Goal: Communication & Community: Answer question/provide support

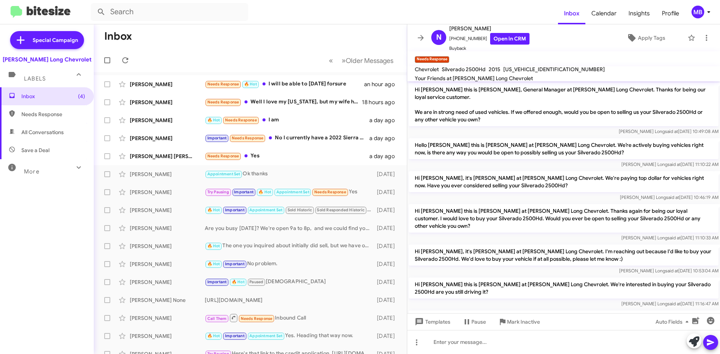
scroll to position [154, 0]
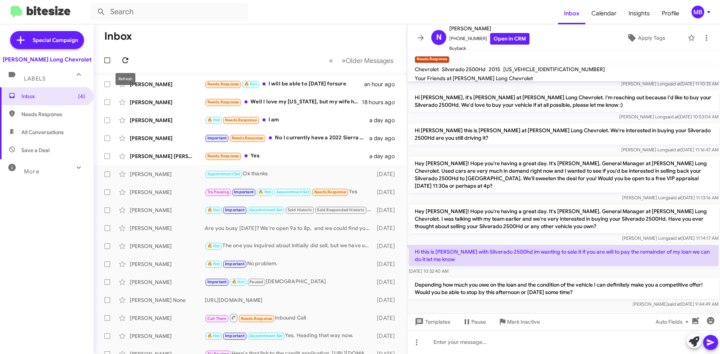
click at [128, 61] on icon at bounding box center [125, 60] width 9 height 9
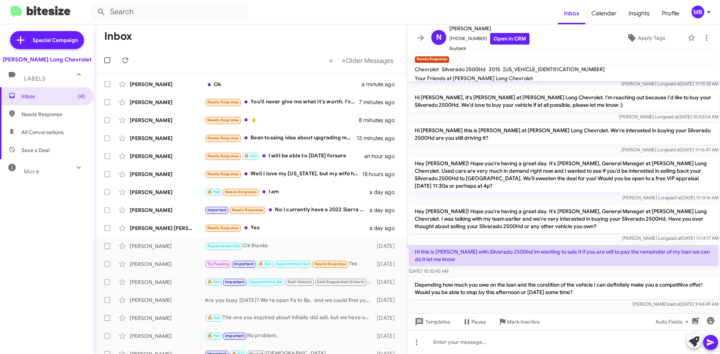
click at [50, 130] on span "All Conversations" at bounding box center [42, 133] width 42 height 8
type input "in:all-conversations"
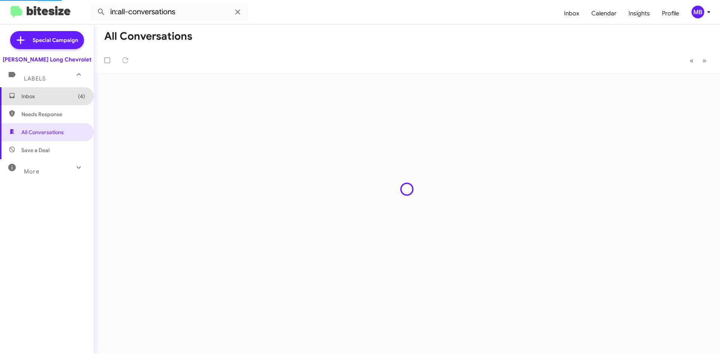
click at [63, 97] on span "Inbox (4)" at bounding box center [53, 97] width 64 height 8
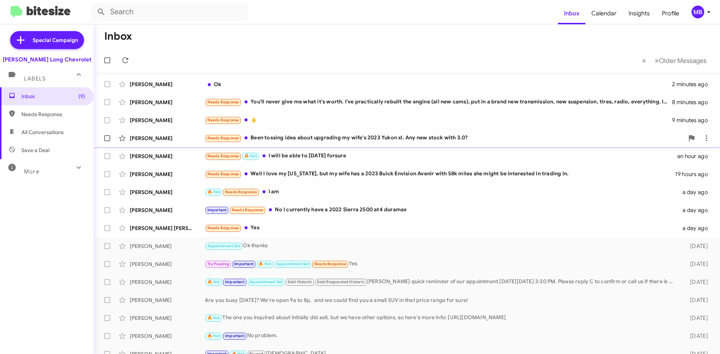
click at [332, 143] on div "[PERSON_NAME] Needs Response Been tossing idea about upgrading my wife's 2023 Y…" at bounding box center [407, 138] width 614 height 15
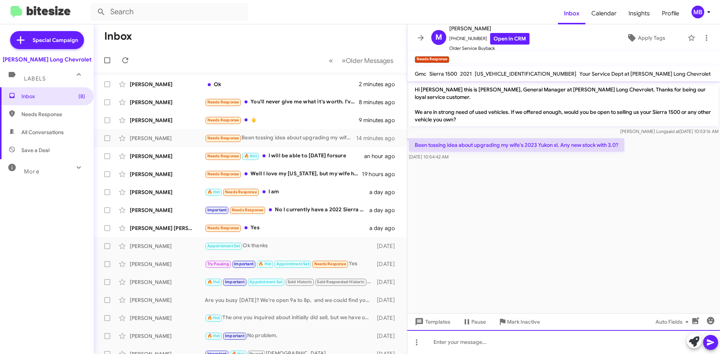
click at [500, 339] on div at bounding box center [563, 342] width 313 height 24
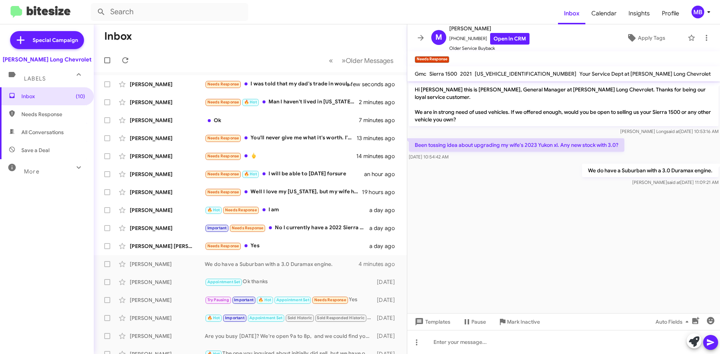
click at [53, 112] on span "Needs Response" at bounding box center [53, 115] width 64 height 8
type input "in:needs-response"
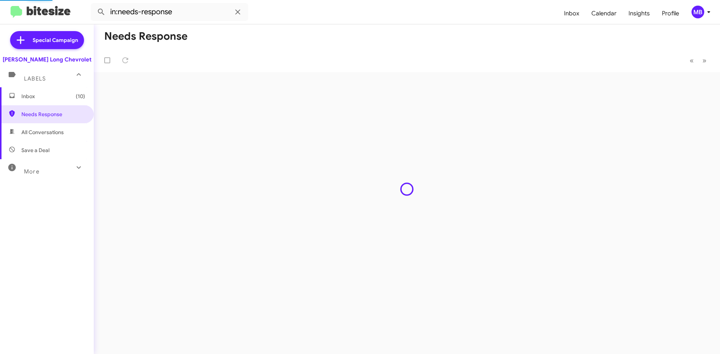
click at [54, 98] on span "Inbox (10)" at bounding box center [53, 97] width 64 height 8
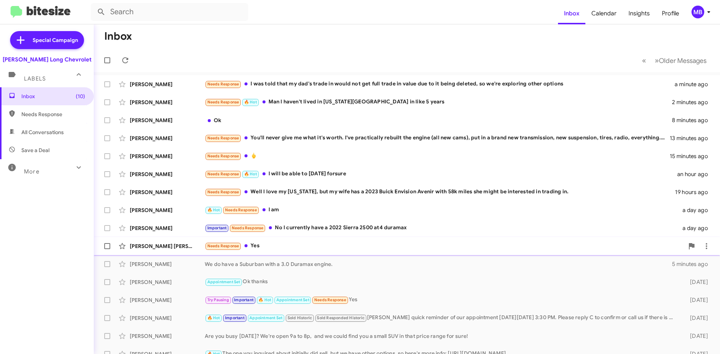
click at [391, 254] on div "[PERSON_NAME] [PERSON_NAME] Needs Response Yes a day ago" at bounding box center [407, 246] width 614 height 15
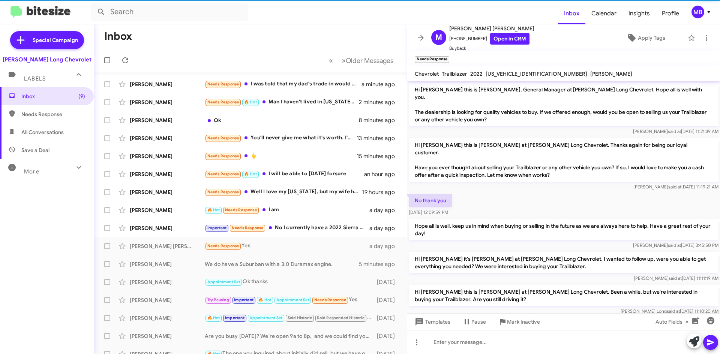
scroll to position [27, 0]
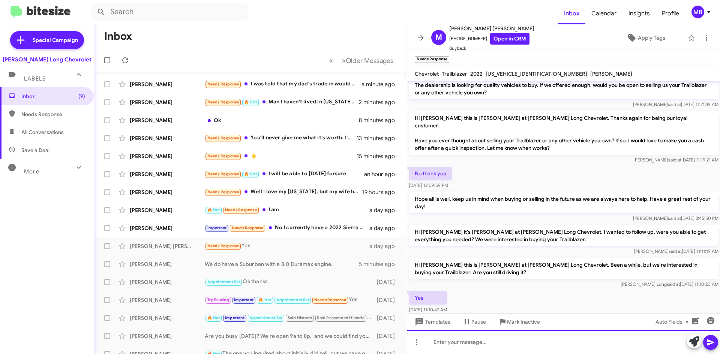
click at [512, 349] on div at bounding box center [563, 342] width 313 height 24
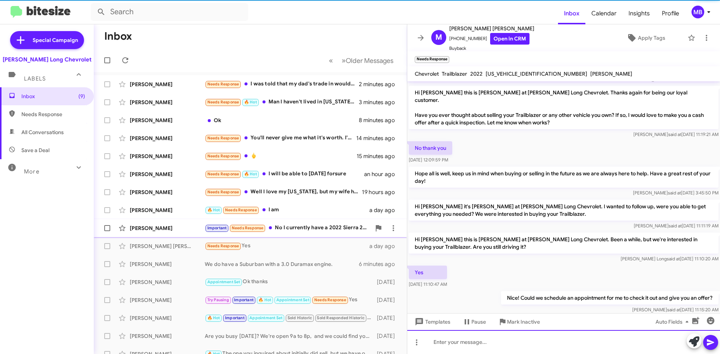
scroll to position [54, 0]
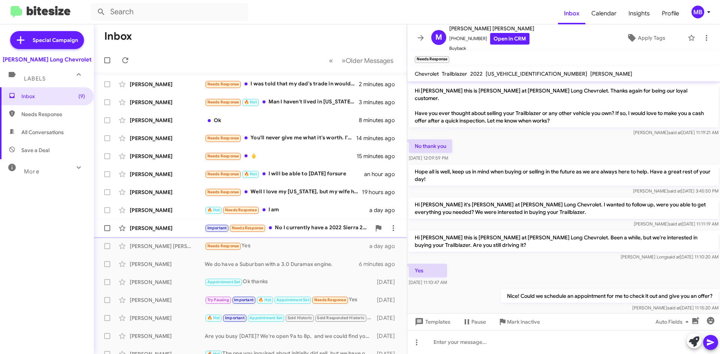
click at [288, 228] on div "Important Needs Response No I currently have a 2022 Sierra 2500 at4 duramax" at bounding box center [288, 228] width 166 height 9
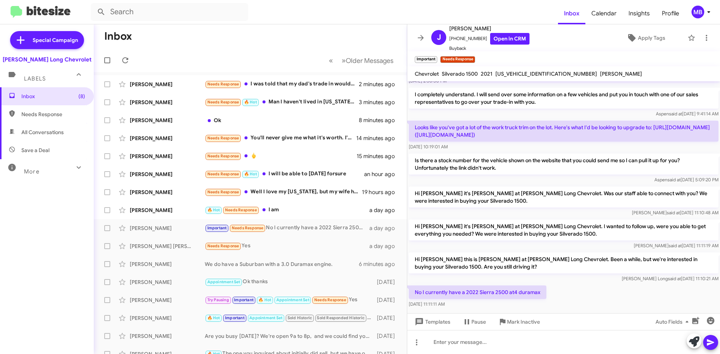
scroll to position [167, 0]
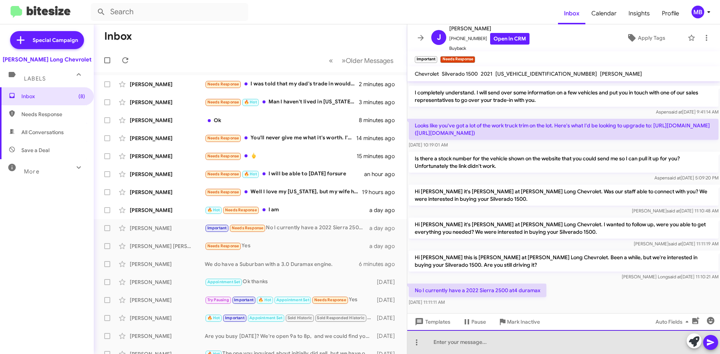
click at [563, 351] on div at bounding box center [563, 342] width 313 height 24
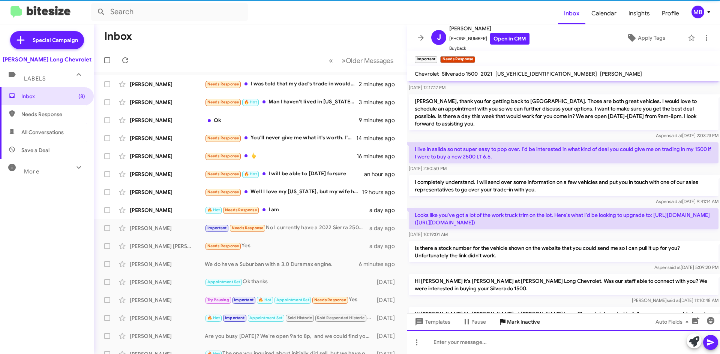
scroll to position [194, 0]
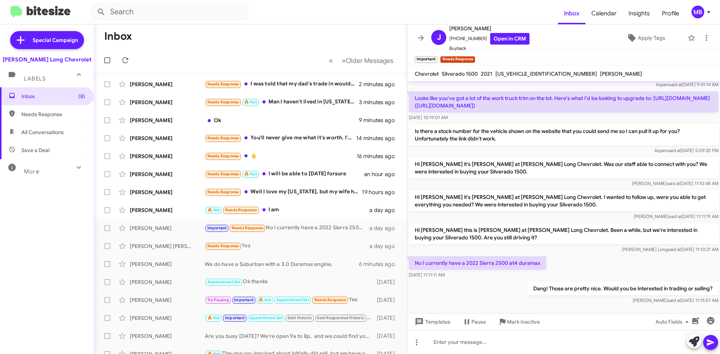
click at [30, 113] on span "Needs Response" at bounding box center [53, 115] width 64 height 8
type input "in:needs-response"
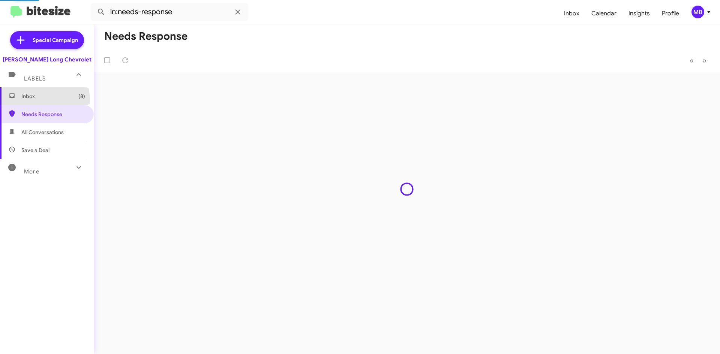
click at [39, 101] on span "Inbox (8)" at bounding box center [47, 96] width 94 height 18
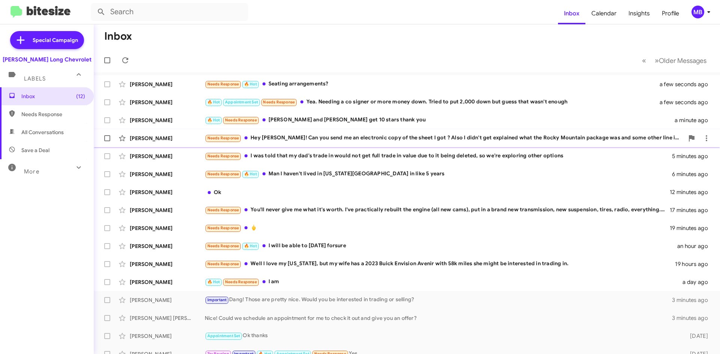
click at [363, 138] on div "Needs Response Hey [PERSON_NAME]! Can you send me an electronic copy of the she…" at bounding box center [444, 138] width 479 height 9
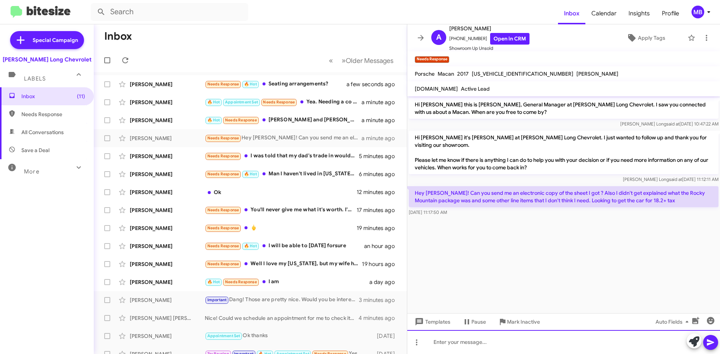
click at [532, 347] on div at bounding box center [563, 342] width 313 height 24
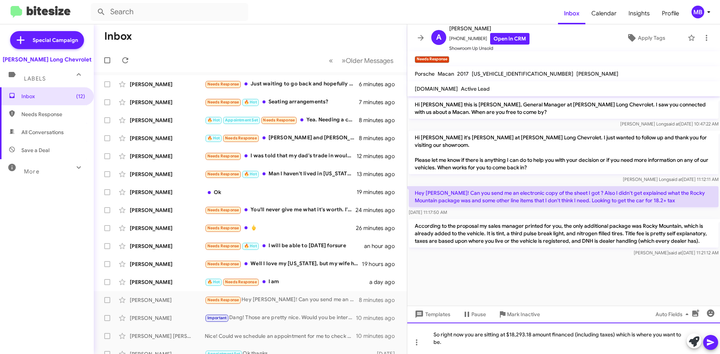
drag, startPoint x: 514, startPoint y: 351, endPoint x: 536, endPoint y: 348, distance: 21.5
click at [514, 351] on div "So right now you are sitting at $18,293.18 amount financed (including taxes) wh…" at bounding box center [563, 339] width 313 height 32
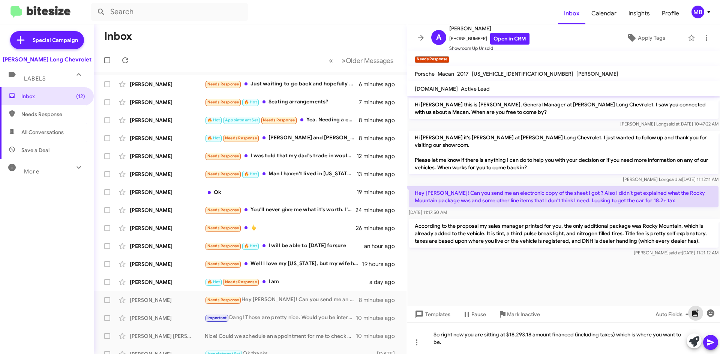
click at [697, 315] on icon "button" at bounding box center [695, 313] width 7 height 7
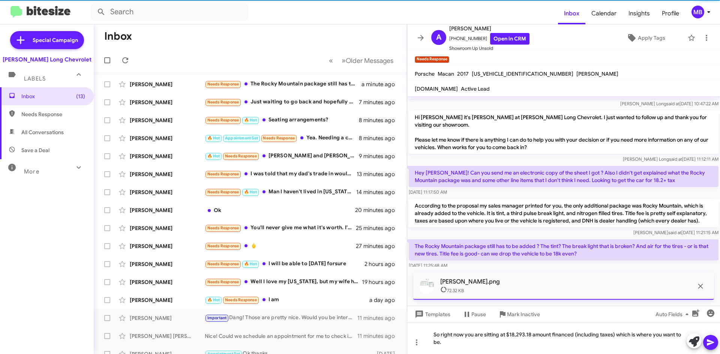
scroll to position [26, 0]
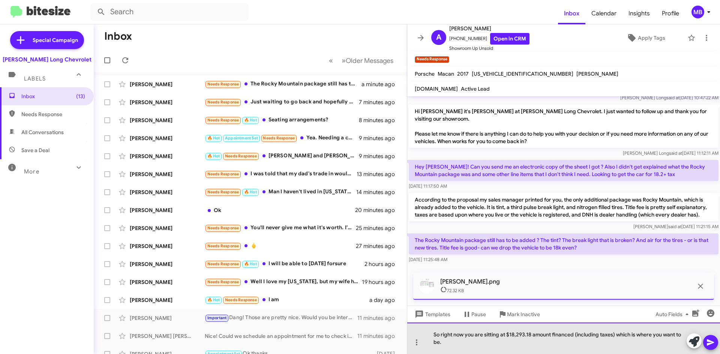
drag, startPoint x: 433, startPoint y: 335, endPoint x: 468, endPoint y: 351, distance: 39.1
click at [468, 352] on div "So right now you are sitting at $18,293.18 amount financed (including taxes) wh…" at bounding box center [563, 339] width 313 height 32
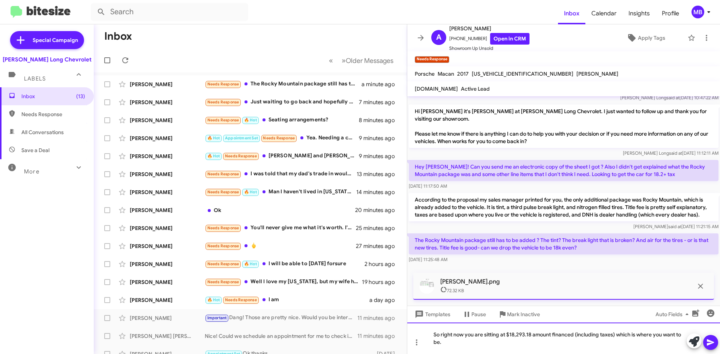
scroll to position [19, 0]
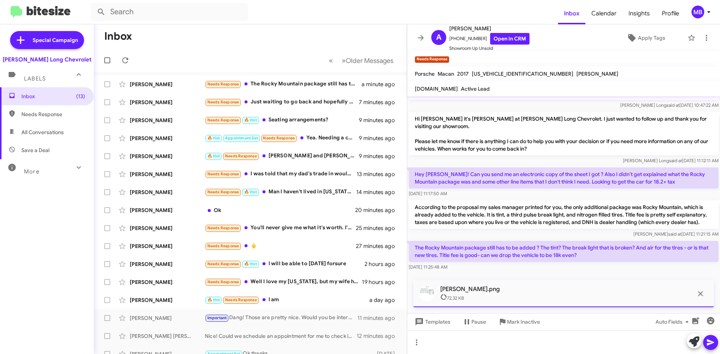
click at [706, 341] on icon at bounding box center [710, 342] width 9 height 9
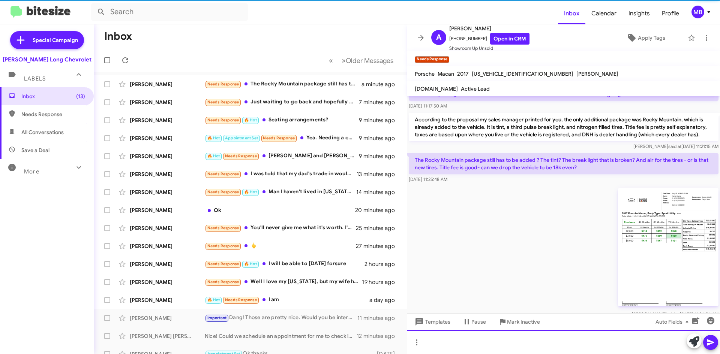
scroll to position [117, 0]
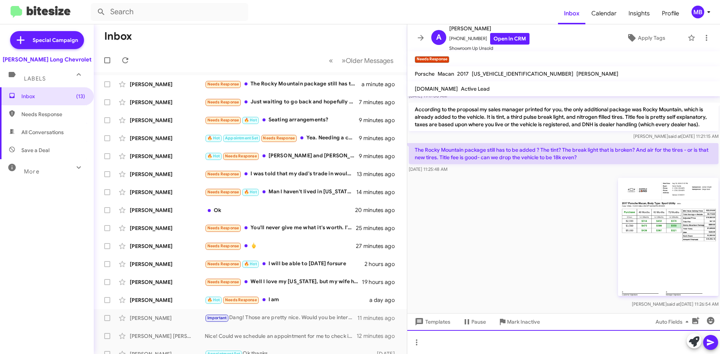
click at [511, 341] on div at bounding box center [563, 342] width 313 height 24
click at [585, 342] on div "Yes the Rocky mountain package is already on the vehicle." at bounding box center [563, 342] width 313 height 24
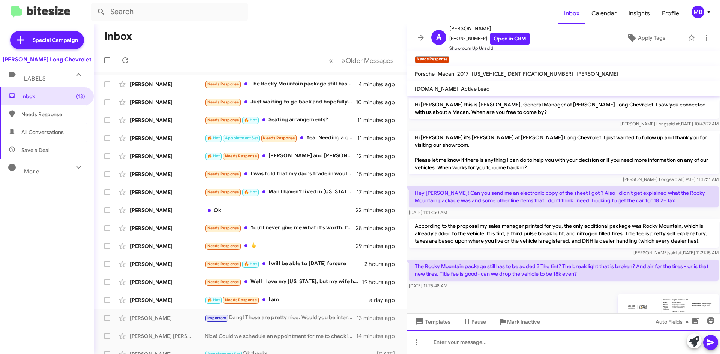
scroll to position [159, 0]
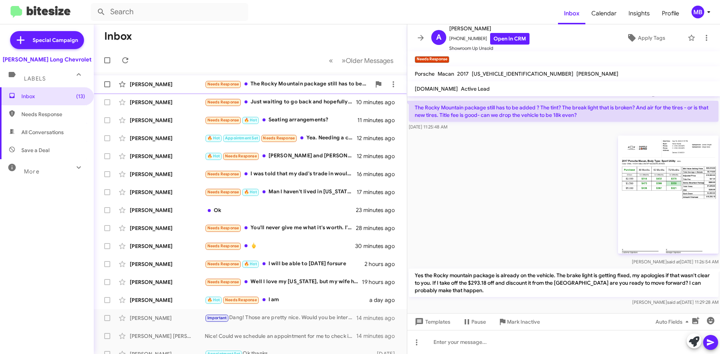
click at [319, 80] on div "Needs Response The Rocky Mountain package still has to be added ? The tint? The…" at bounding box center [288, 84] width 166 height 9
click at [39, 119] on span "Needs Response" at bounding box center [47, 114] width 94 height 18
type input "in:needs-response"
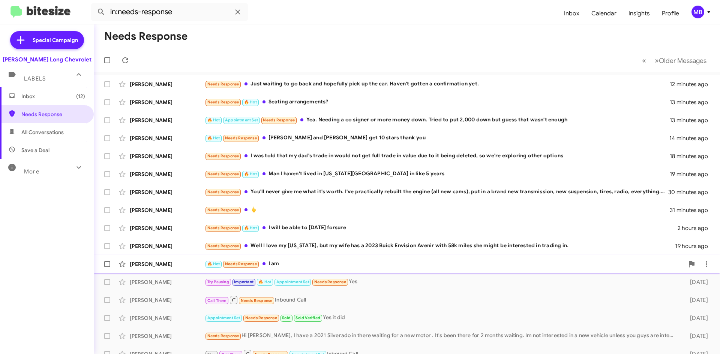
click at [307, 258] on div "[PERSON_NAME] 🔥 Hot Needs Response I am a day ago" at bounding box center [407, 264] width 614 height 15
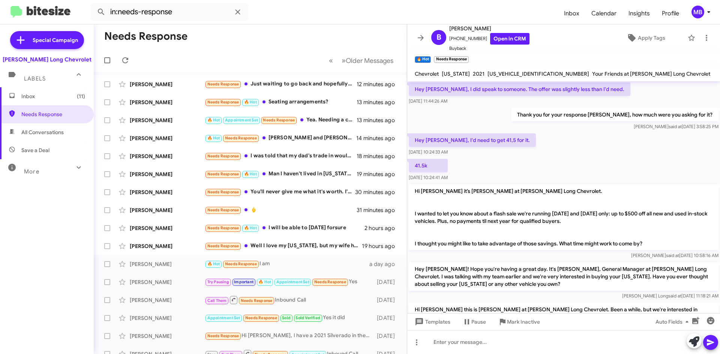
scroll to position [381, 0]
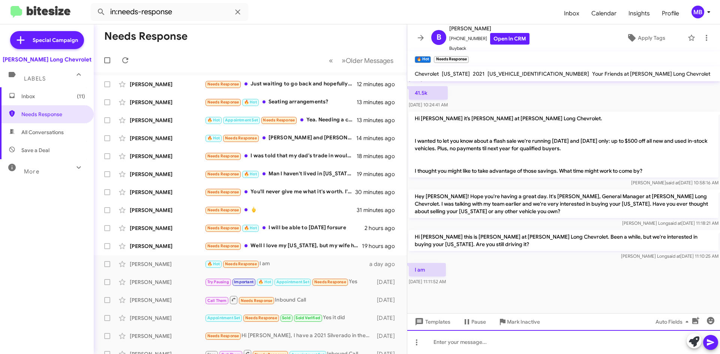
click at [522, 345] on div at bounding box center [563, 342] width 313 height 24
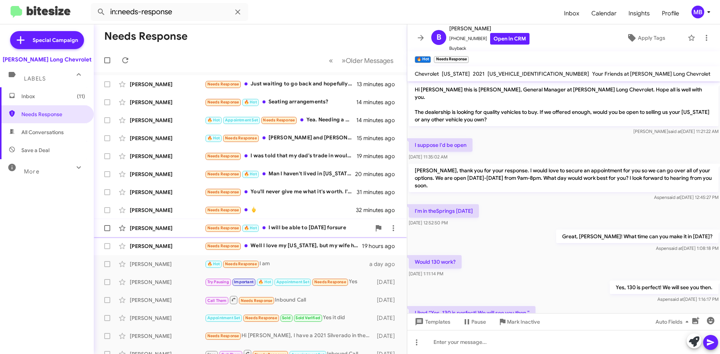
click at [297, 231] on div "Needs Response 🔥 Hot I will be able to [DATE] forsure" at bounding box center [288, 228] width 166 height 9
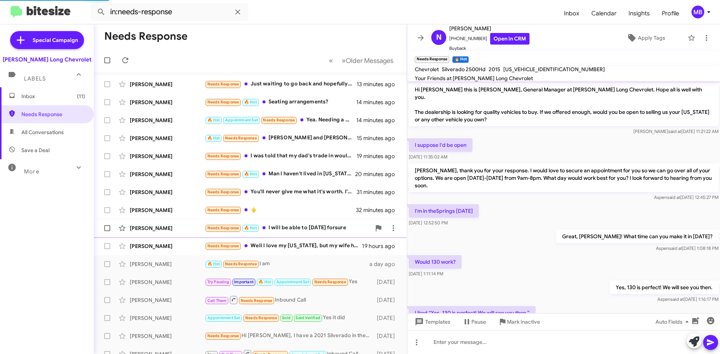
scroll to position [182, 0]
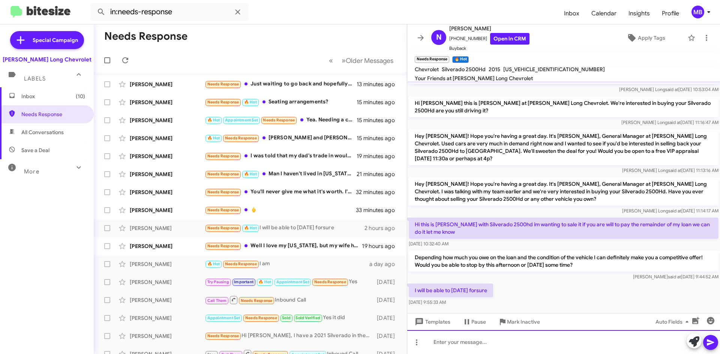
click at [598, 343] on div at bounding box center [563, 342] width 313 height 24
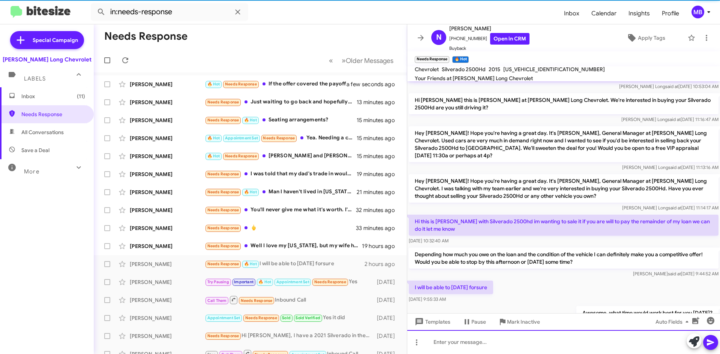
scroll to position [209, 0]
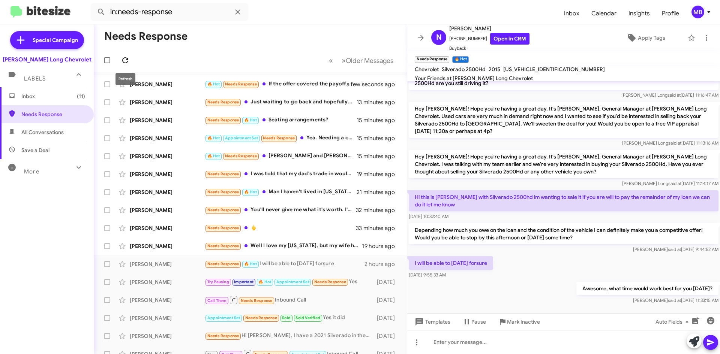
click at [121, 59] on icon at bounding box center [125, 60] width 9 height 9
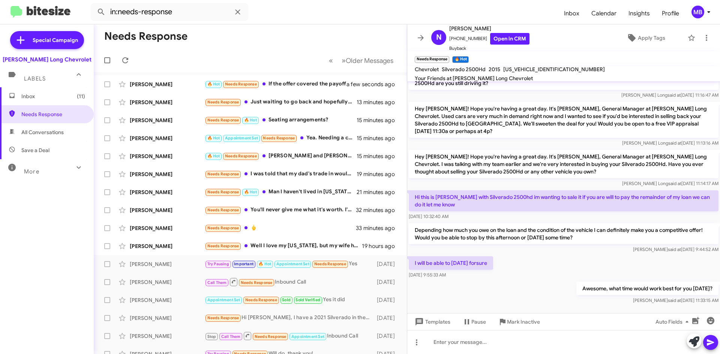
click at [39, 134] on span "All Conversations" at bounding box center [42, 133] width 42 height 8
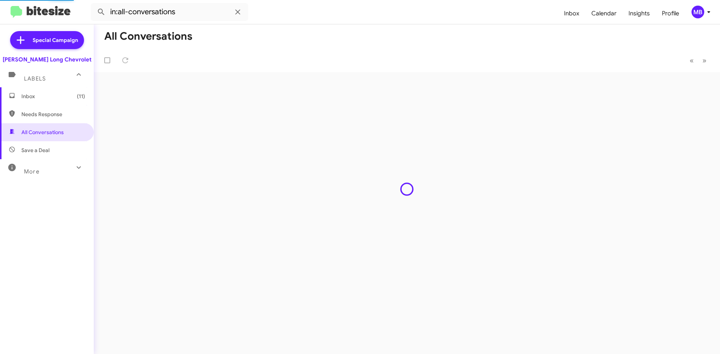
click at [40, 117] on span "Needs Response" at bounding box center [53, 115] width 64 height 8
type input "in:needs-response"
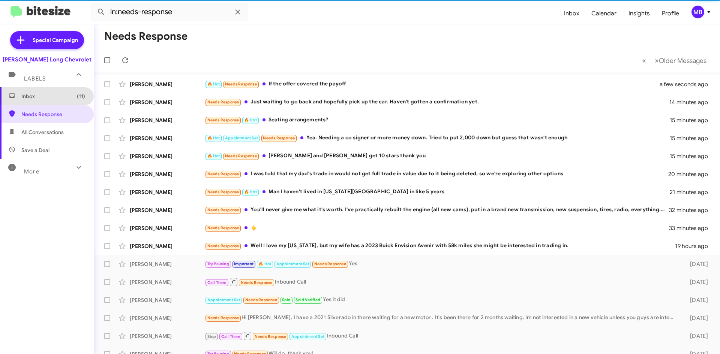
click at [51, 100] on span "Inbox (11)" at bounding box center [53, 97] width 64 height 8
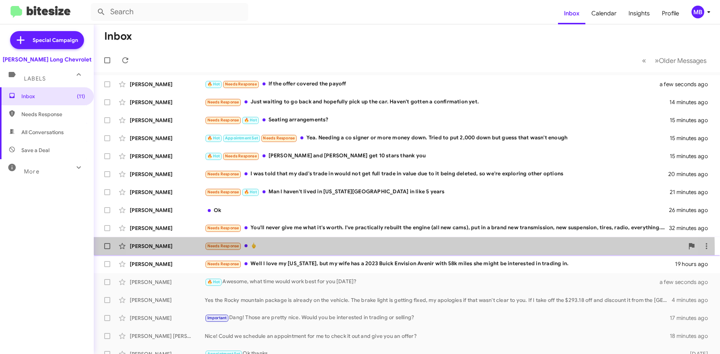
click at [373, 250] on div "Needs Response 🖕" at bounding box center [444, 246] width 479 height 9
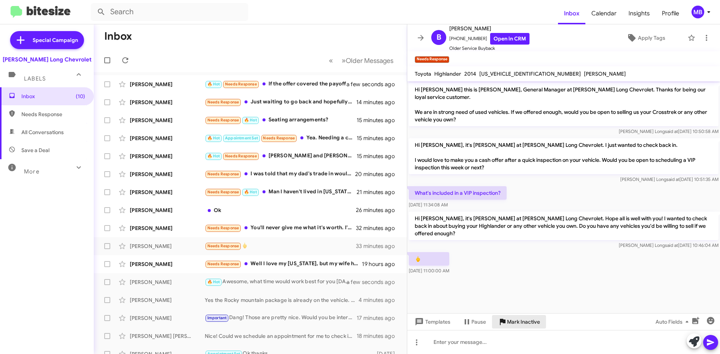
click at [518, 319] on span "Mark Inactive" at bounding box center [523, 322] width 33 height 14
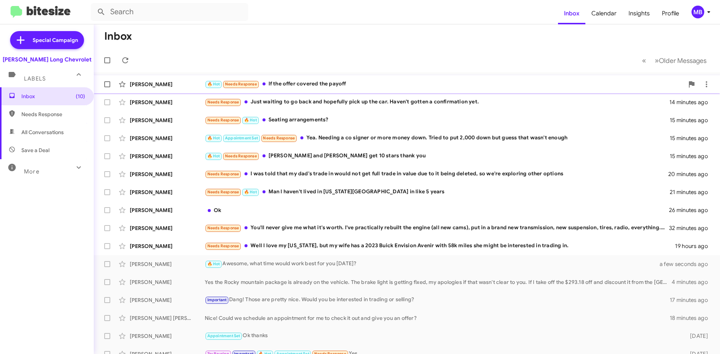
click at [357, 85] on div "🔥 Hot Needs Response If the offer covered the payoff" at bounding box center [444, 84] width 479 height 9
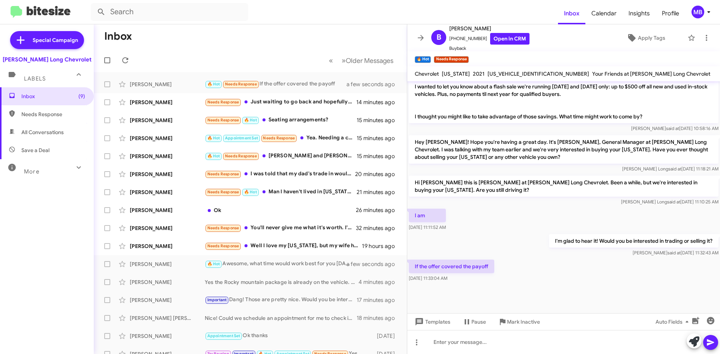
scroll to position [435, 0]
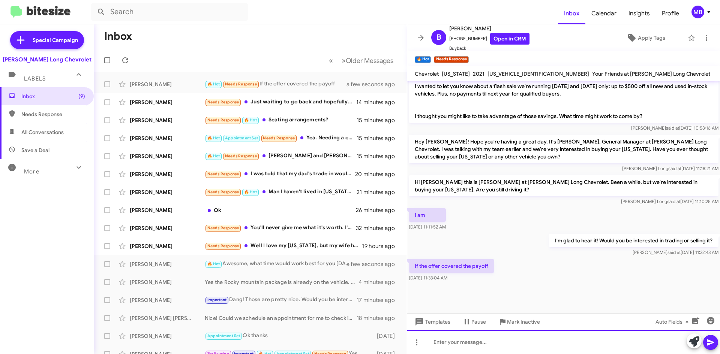
click at [521, 343] on div at bounding box center [563, 342] width 313 height 24
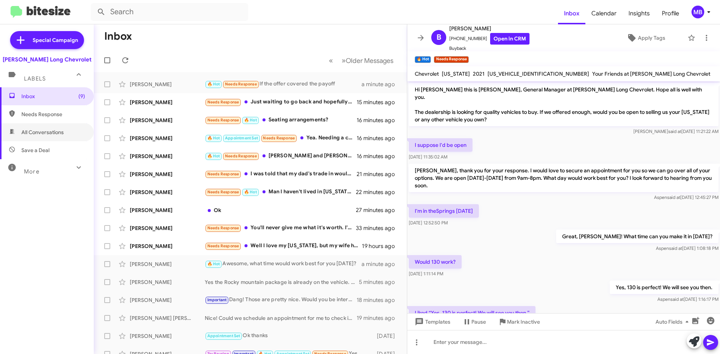
drag, startPoint x: 49, startPoint y: 126, endPoint x: 50, endPoint y: 116, distance: 9.4
click at [49, 126] on span "All Conversations" at bounding box center [47, 132] width 94 height 18
type input "in:all-conversations"
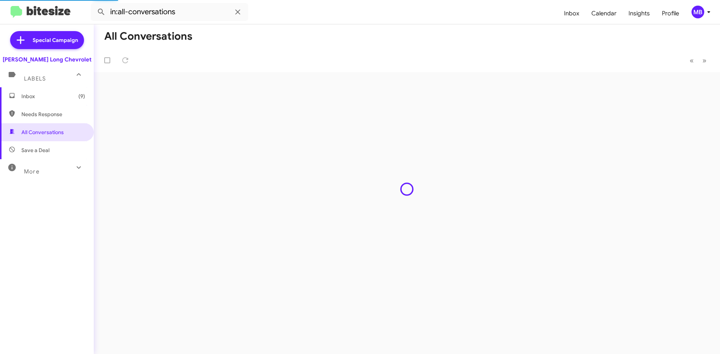
click at [50, 99] on span "Inbox (9)" at bounding box center [53, 97] width 64 height 8
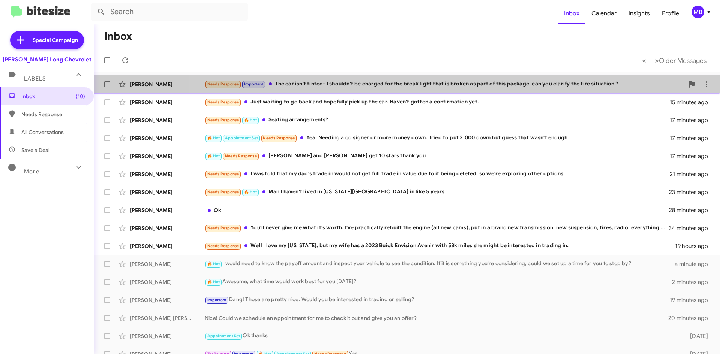
click at [518, 85] on div "Needs Response Important The car isn't tinted- I shouldn't be charged for the b…" at bounding box center [444, 84] width 479 height 9
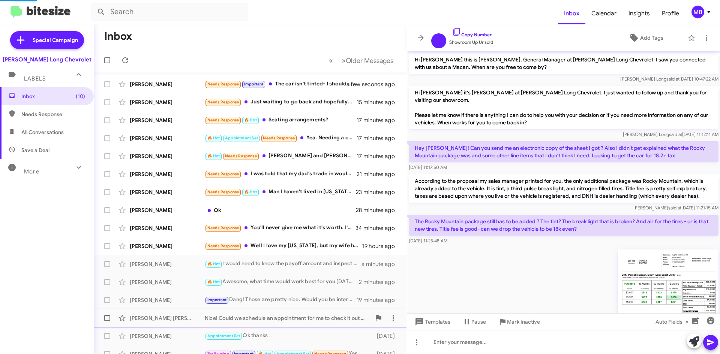
scroll to position [149, 0]
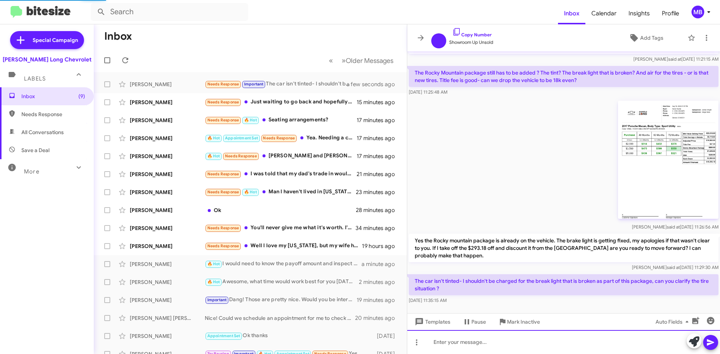
click at [471, 348] on div at bounding box center [563, 342] width 313 height 24
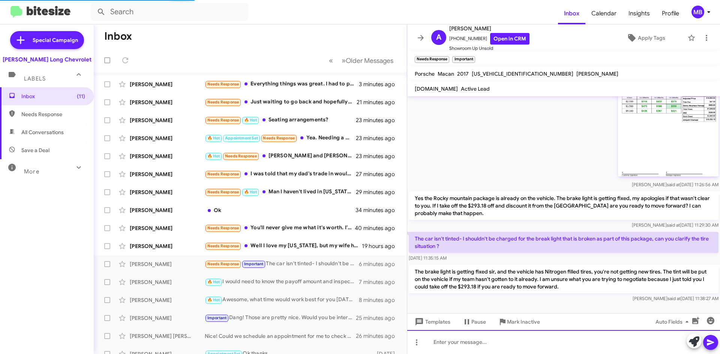
scroll to position [271, 0]
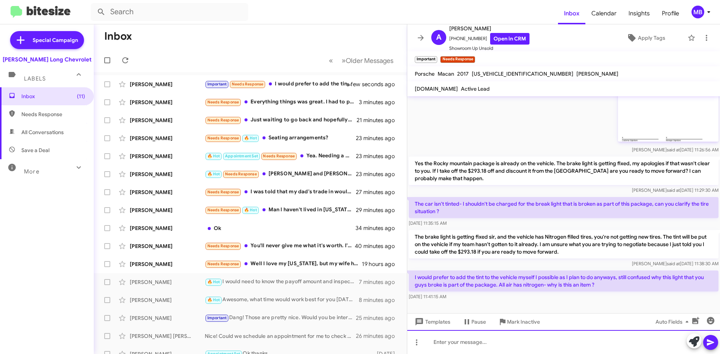
click at [634, 342] on div at bounding box center [563, 342] width 313 height 24
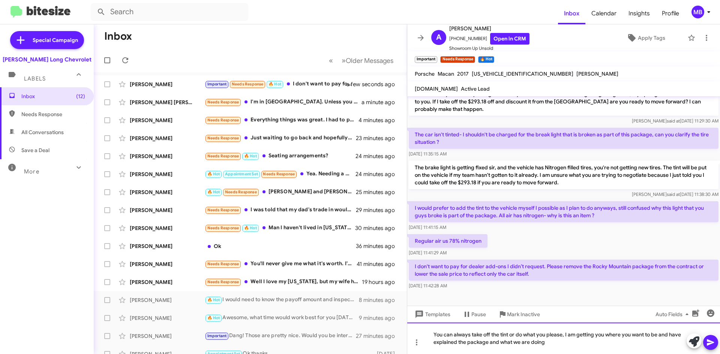
scroll to position [341, 0]
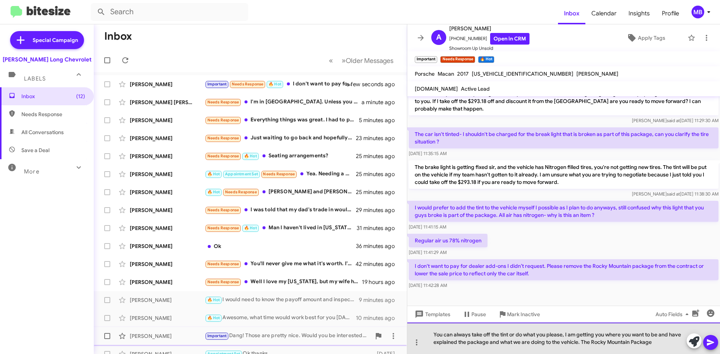
drag, startPoint x: 621, startPoint y: 345, endPoint x: 353, endPoint y: 336, distance: 268.3
click at [357, 339] on div "Inbox « Previous » Next Older Messages [PERSON_NAME] Important Needs Response 🔥…" at bounding box center [407, 189] width 626 height 330
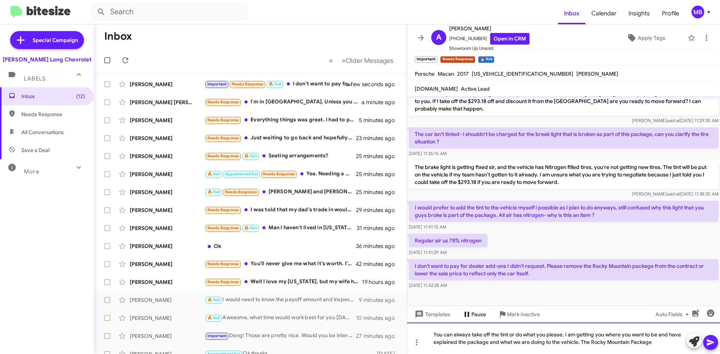
scroll to position [333, 0]
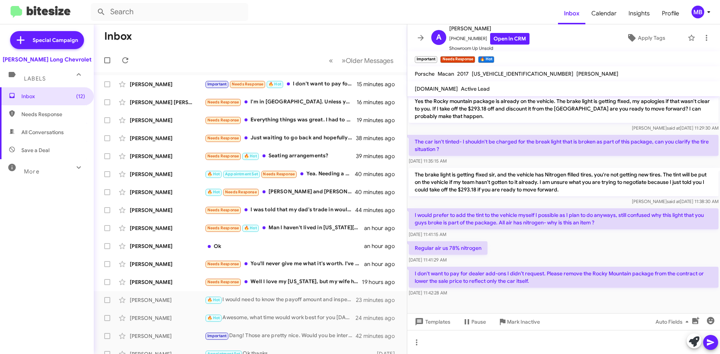
click at [74, 171] on icon at bounding box center [78, 167] width 9 height 9
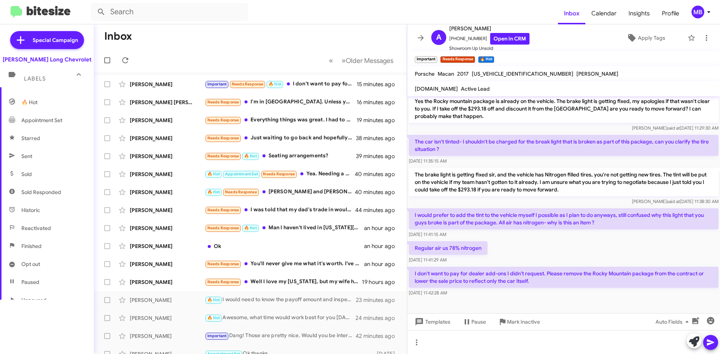
scroll to position [113, 0]
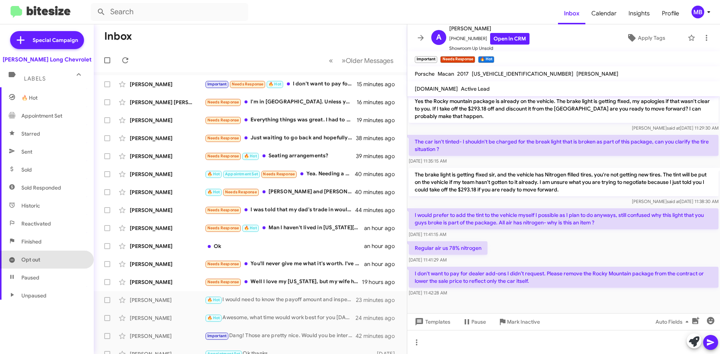
click at [47, 255] on span "Opt out" at bounding box center [47, 260] width 94 height 18
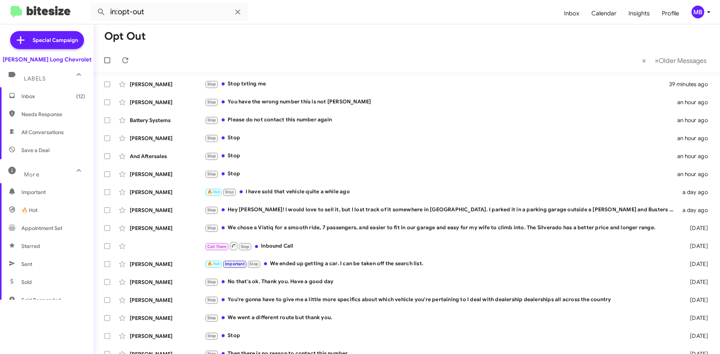
click at [47, 118] on span "Needs Response" at bounding box center [53, 115] width 64 height 8
type input "in:needs-response"
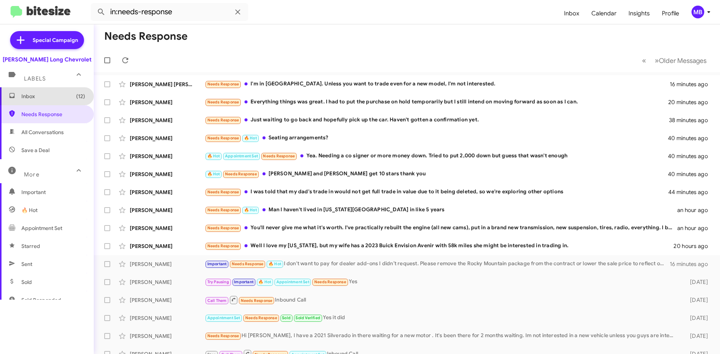
click at [67, 101] on span "Inbox (12)" at bounding box center [47, 96] width 94 height 18
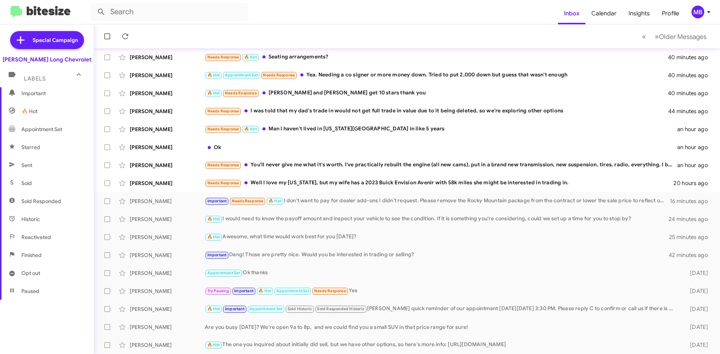
scroll to position [141, 0]
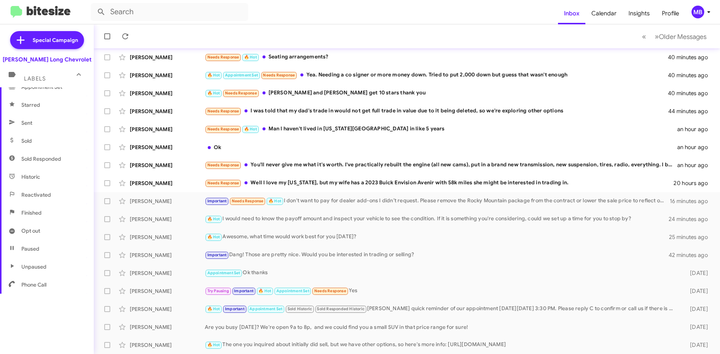
click at [46, 219] on span "Finished" at bounding box center [47, 213] width 94 height 18
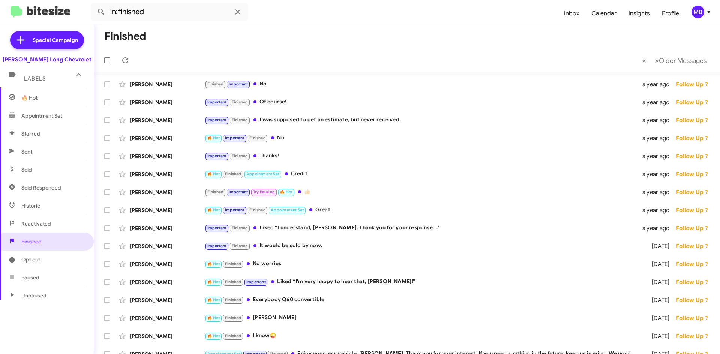
scroll to position [141, 0]
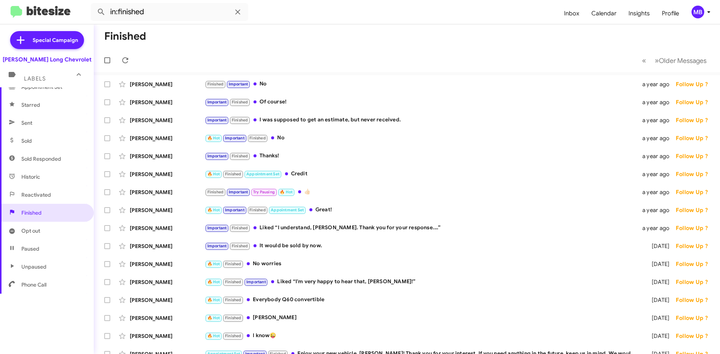
click at [47, 176] on span "Historic" at bounding box center [47, 177] width 94 height 18
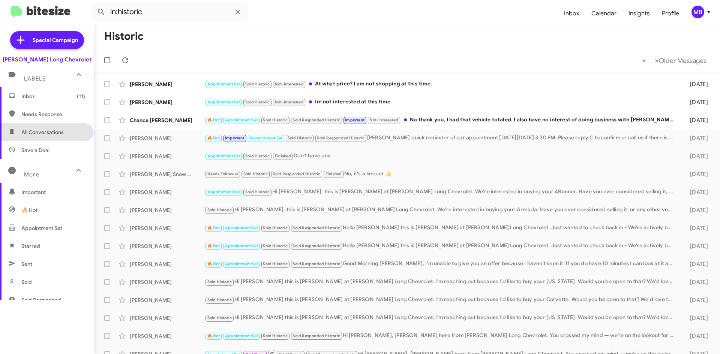
click at [59, 135] on span "All Conversations" at bounding box center [42, 133] width 42 height 8
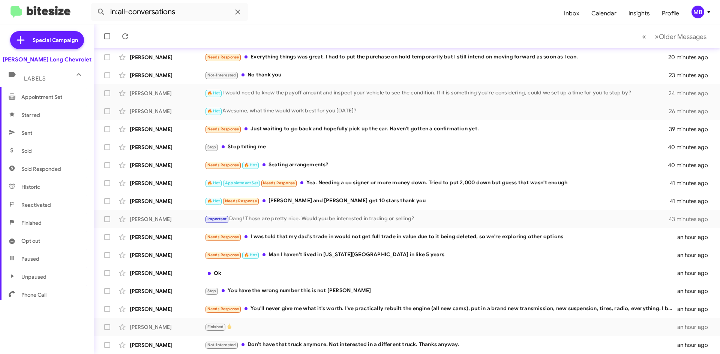
scroll to position [141, 0]
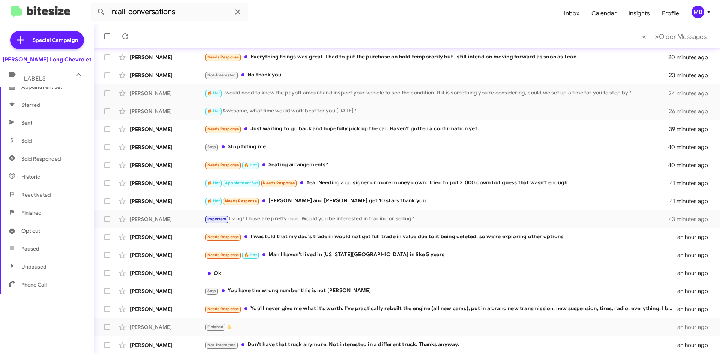
click at [37, 247] on span "Paused" at bounding box center [30, 249] width 18 height 8
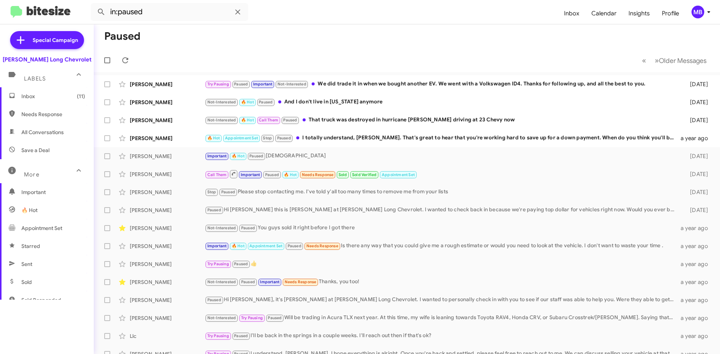
click at [60, 110] on span "Needs Response" at bounding box center [47, 114] width 94 height 18
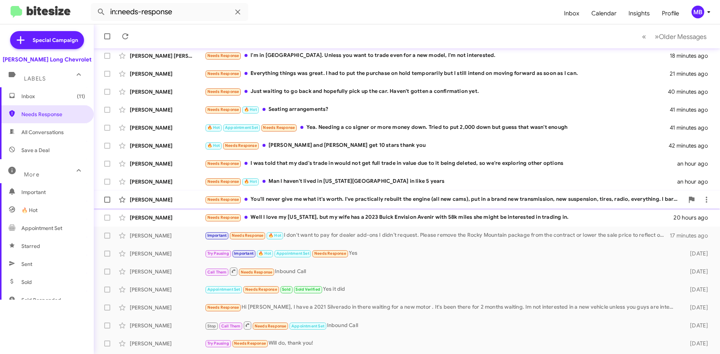
scroll to position [81, 0]
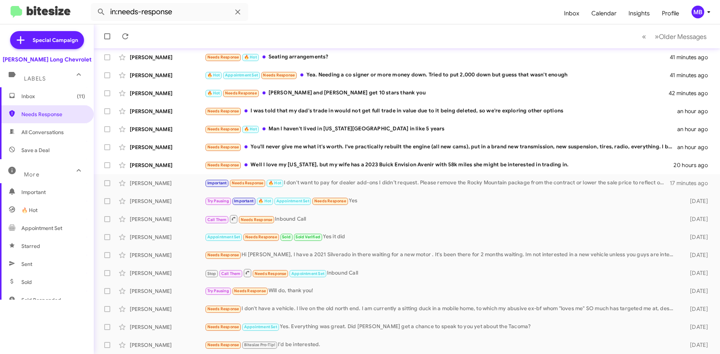
click at [53, 135] on span "All Conversations" at bounding box center [42, 133] width 42 height 8
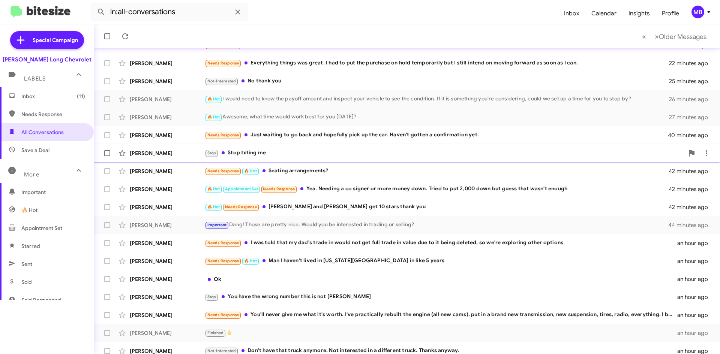
scroll to position [81, 0]
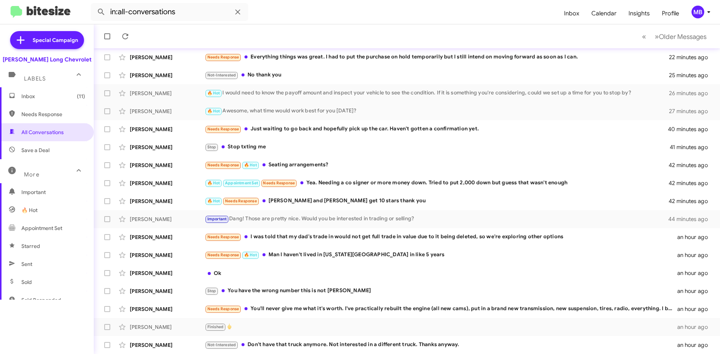
click at [38, 194] on span "Important" at bounding box center [53, 193] width 64 height 8
type input "in:important"
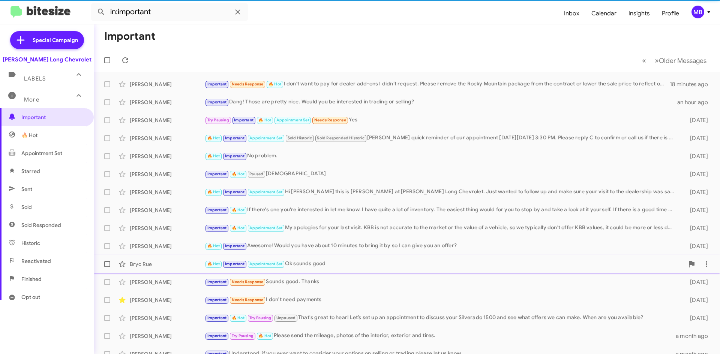
click at [54, 98] on div "More" at bounding box center [39, 97] width 67 height 14
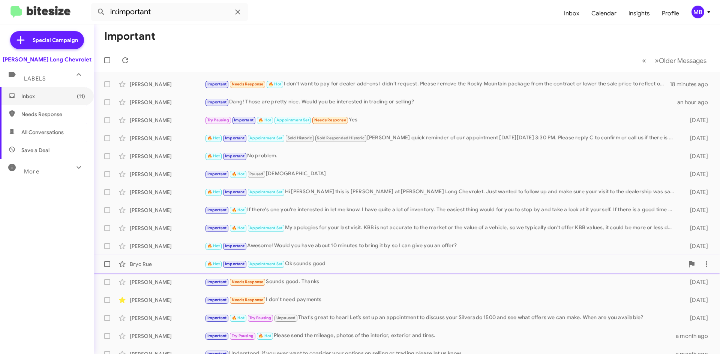
click at [54, 98] on span "Inbox (11)" at bounding box center [53, 97] width 64 height 8
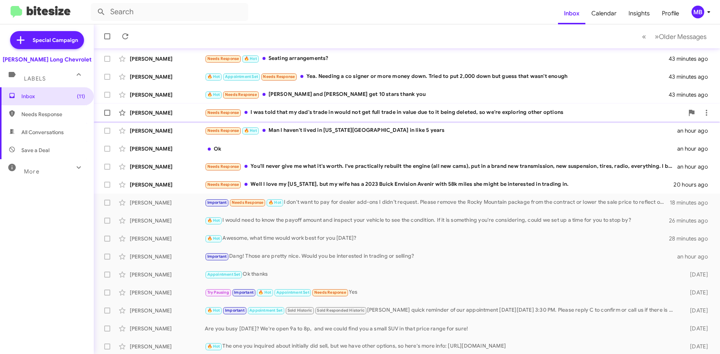
scroll to position [81, 0]
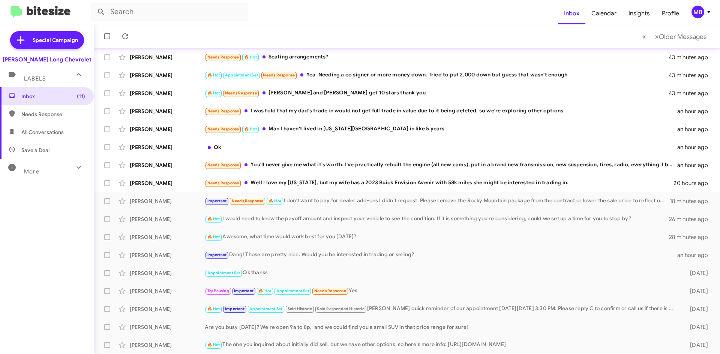
click at [47, 166] on div "More" at bounding box center [39, 169] width 67 height 14
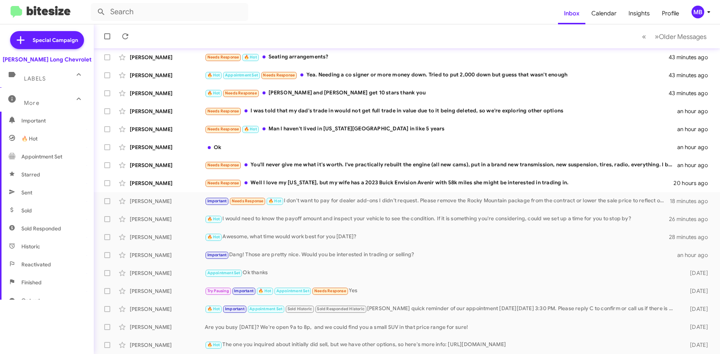
scroll to position [75, 0]
click at [39, 299] on span "Opt out" at bounding box center [30, 298] width 19 height 8
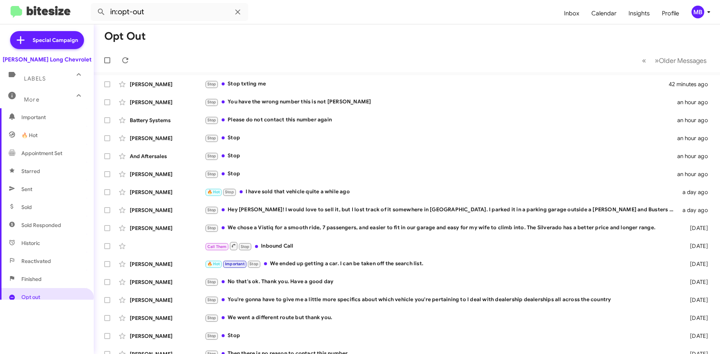
click at [34, 260] on span "Reactivated" at bounding box center [36, 262] width 30 height 8
type input "in:unfinished"
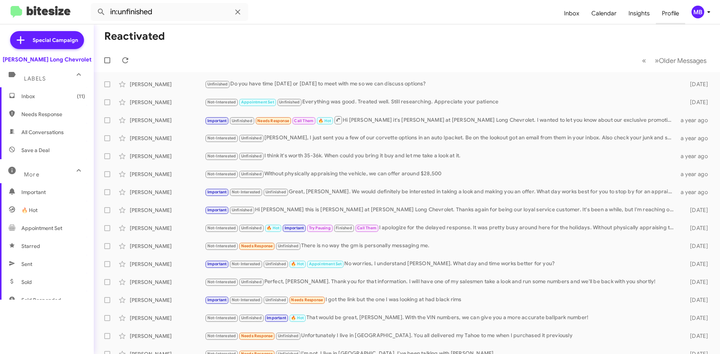
click at [667, 13] on span "Profile" at bounding box center [670, 14] width 29 height 22
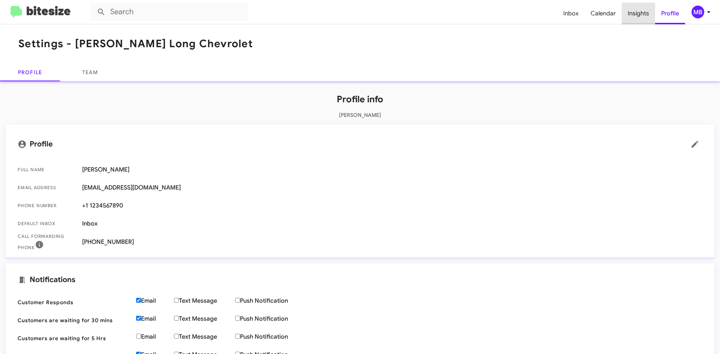
click at [645, 16] on span "Insights" at bounding box center [638, 14] width 33 height 22
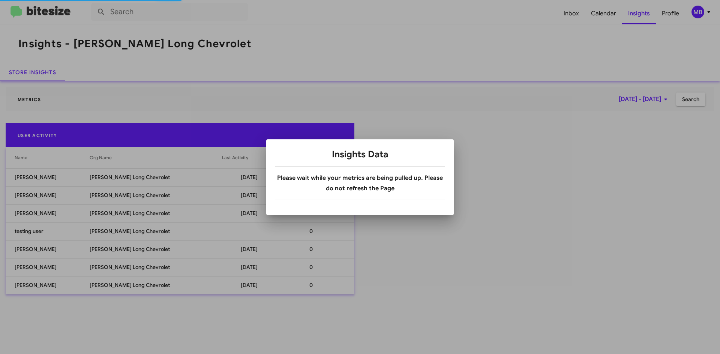
click at [492, 111] on body "Inbox Calendar Insights Profile MB Insights - [PERSON_NAME] Long Chevrolet Stor…" at bounding box center [360, 177] width 720 height 354
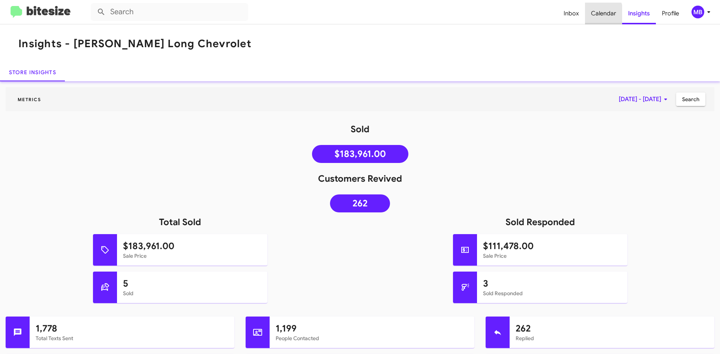
click at [591, 15] on span "Calendar" at bounding box center [603, 14] width 37 height 22
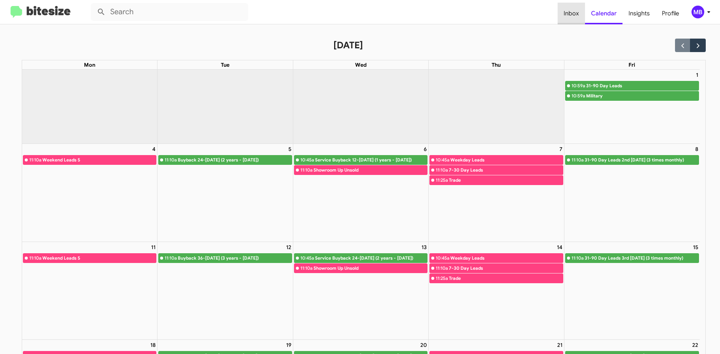
click at [578, 14] on span "Inbox" at bounding box center [571, 14] width 27 height 22
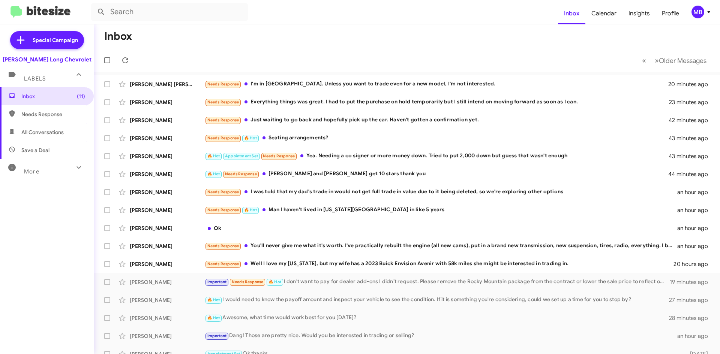
click at [59, 164] on div "More" at bounding box center [39, 169] width 67 height 14
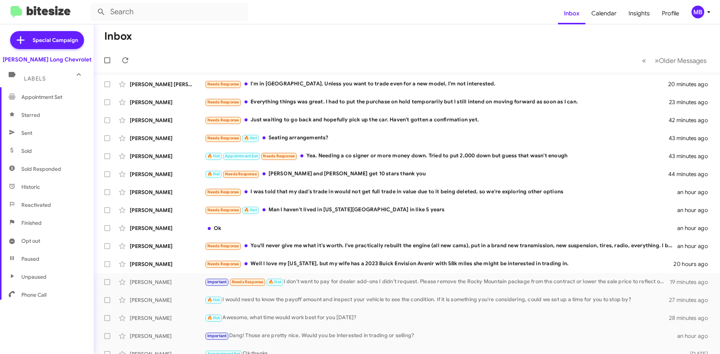
scroll to position [141, 0]
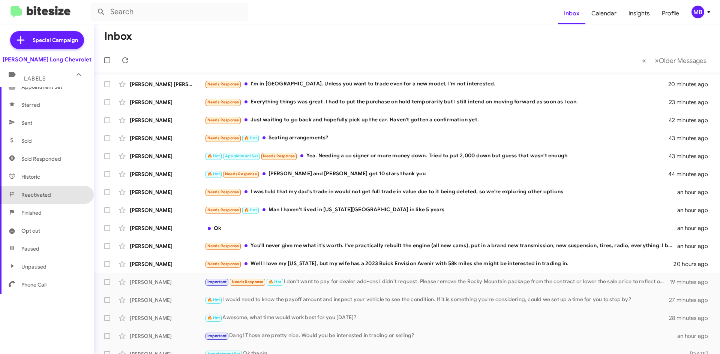
click at [57, 194] on span "Reactivated" at bounding box center [47, 195] width 94 height 18
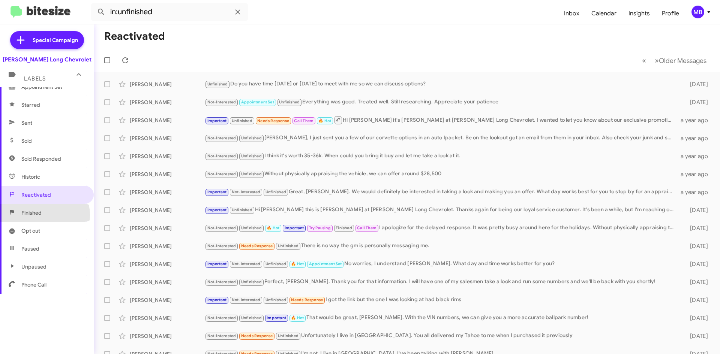
click at [44, 215] on span "Finished" at bounding box center [47, 213] width 94 height 18
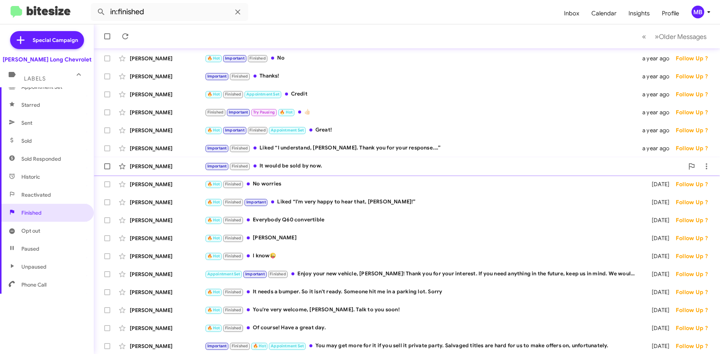
scroll to position [81, 0]
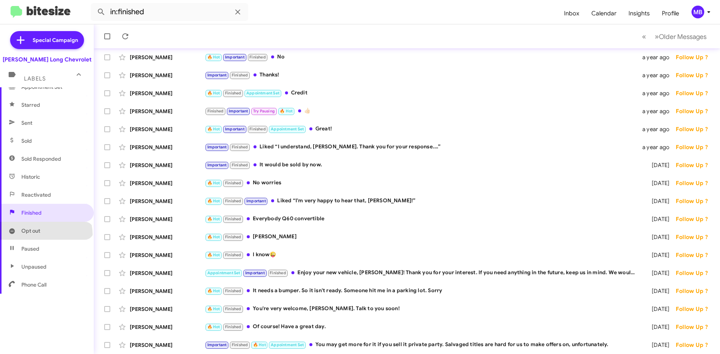
click at [45, 235] on span "Opt out" at bounding box center [47, 231] width 94 height 18
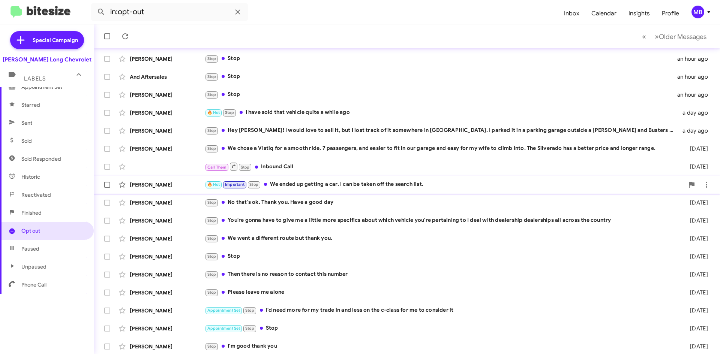
scroll to position [81, 0]
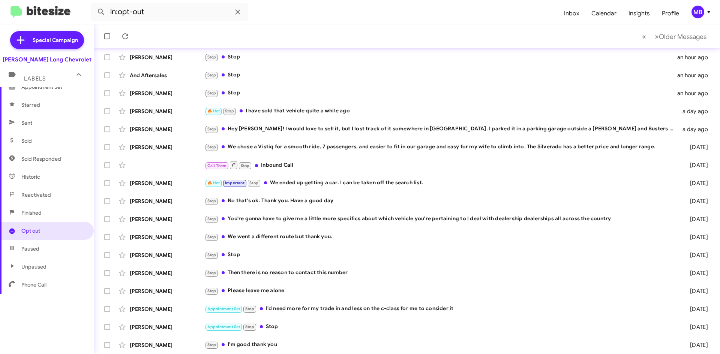
click at [44, 267] on span "Unpaused" at bounding box center [33, 267] width 25 height 8
type input "in:unpaused"
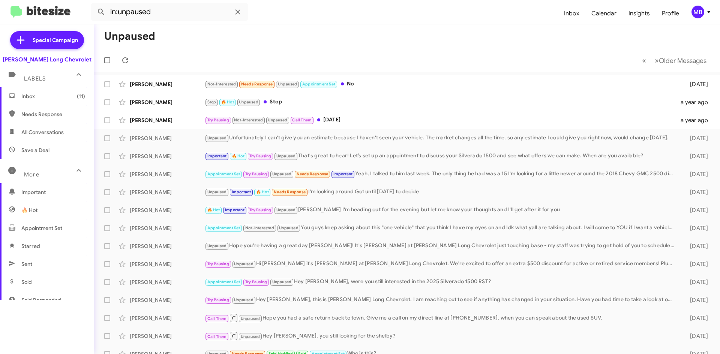
click at [33, 75] on div "Labels" at bounding box center [39, 76] width 67 height 14
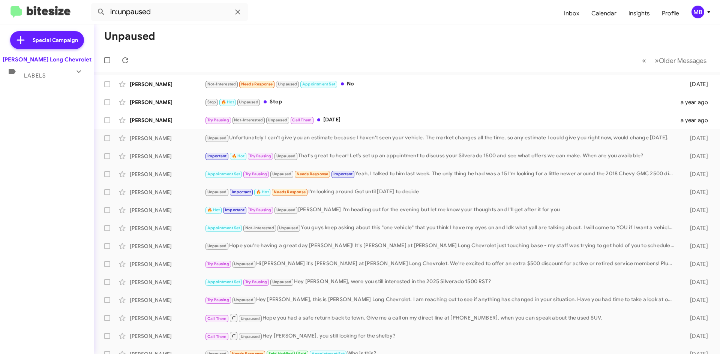
click at [33, 75] on span "Labels" at bounding box center [35, 75] width 22 height 7
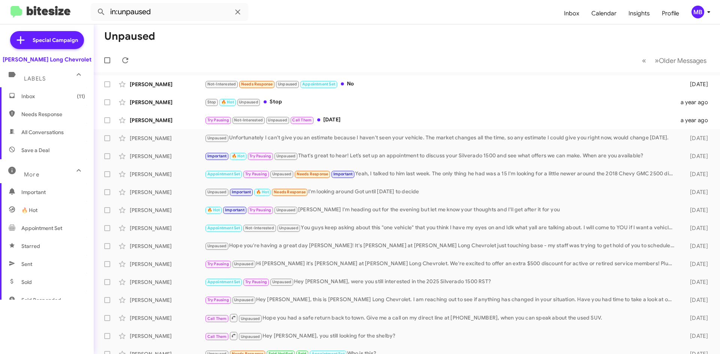
click at [32, 91] on span "Inbox (11)" at bounding box center [47, 96] width 94 height 18
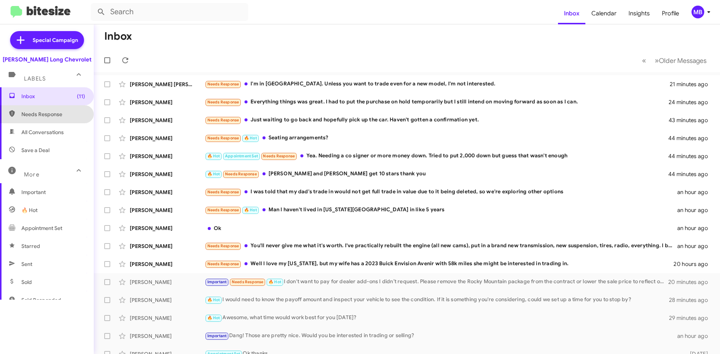
click at [59, 119] on span "Needs Response" at bounding box center [47, 114] width 94 height 18
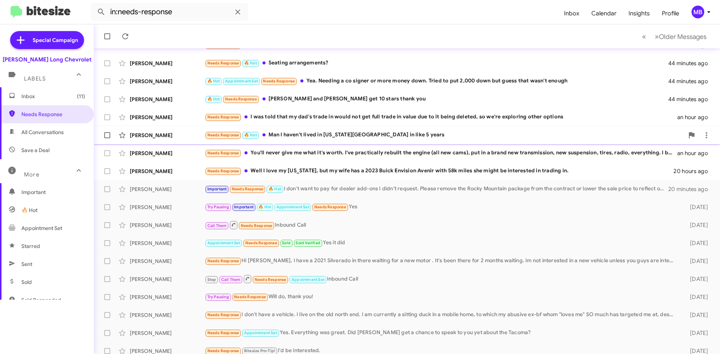
scroll to position [81, 0]
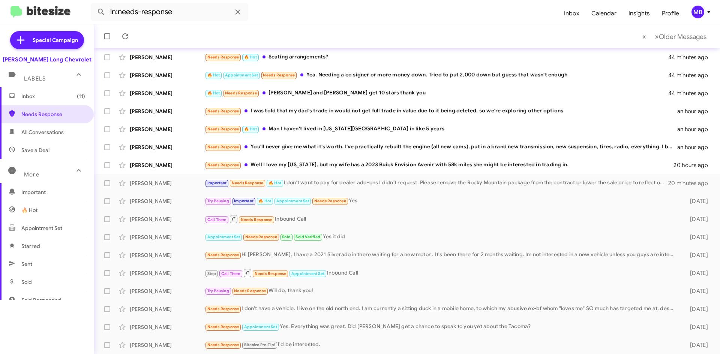
click at [23, 128] on span "All Conversations" at bounding box center [47, 132] width 94 height 18
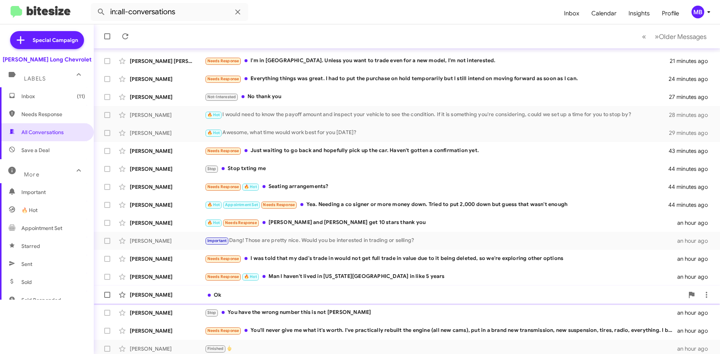
scroll to position [81, 0]
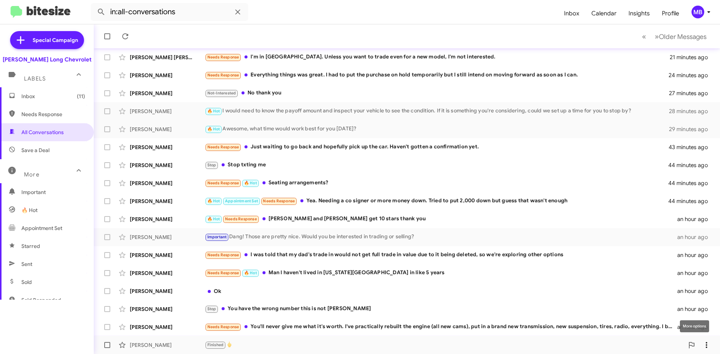
click at [706, 347] on icon at bounding box center [707, 345] width 2 height 6
click at [69, 327] on div at bounding box center [360, 177] width 720 height 354
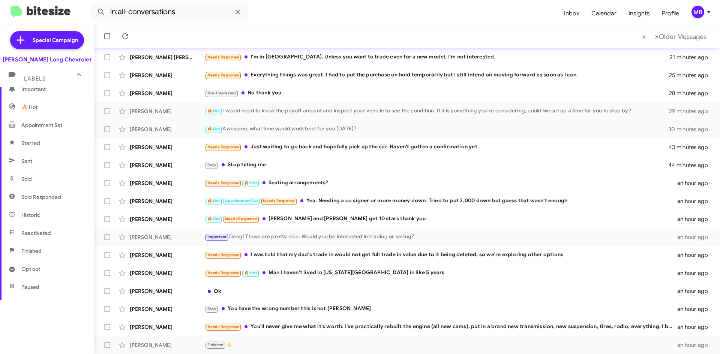
scroll to position [141, 0]
click at [58, 187] on span "Reactivated" at bounding box center [47, 195] width 94 height 18
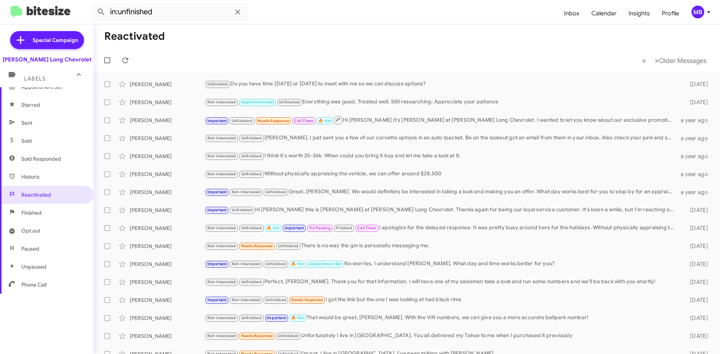
click at [46, 215] on span "Finished" at bounding box center [47, 213] width 94 height 18
type input "in:finished"
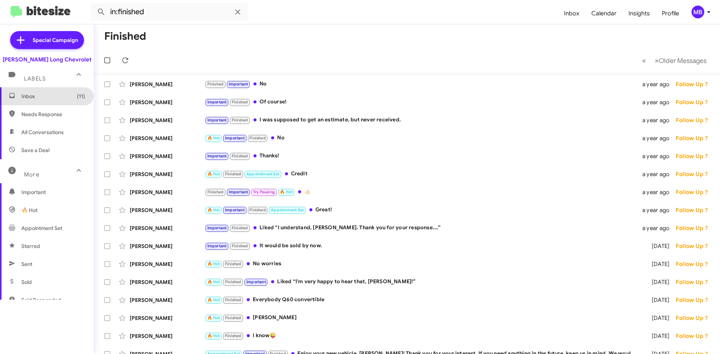
click at [57, 101] on span "Inbox (11)" at bounding box center [47, 96] width 94 height 18
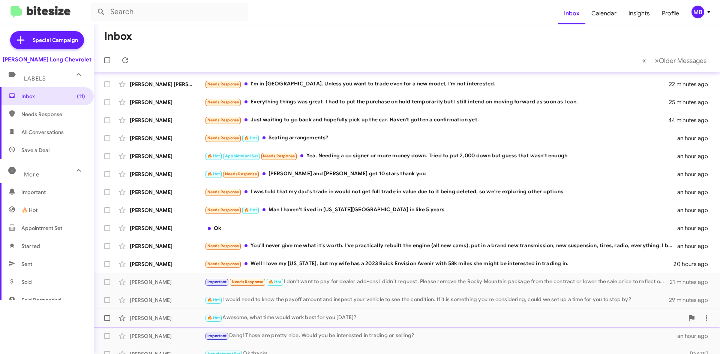
scroll to position [81, 0]
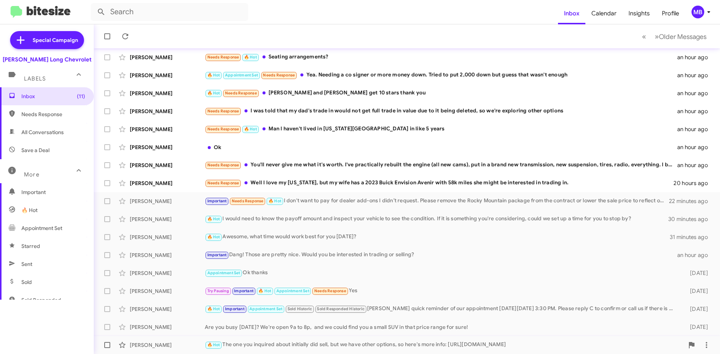
click at [577, 347] on div "🔥 Hot The one you inquired about initially did sell, but we have other options,…" at bounding box center [444, 345] width 479 height 9
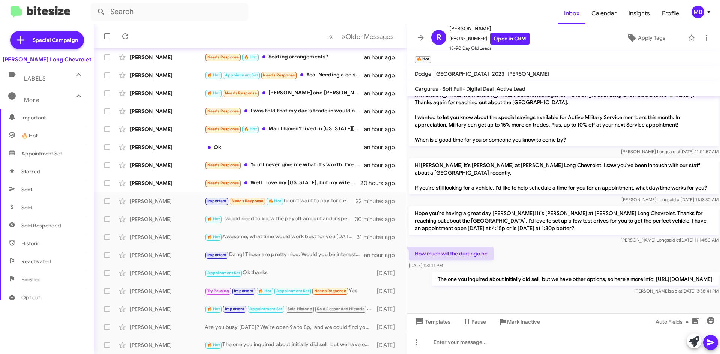
scroll to position [75, 0]
click at [42, 239] on span "Historic" at bounding box center [47, 243] width 94 height 18
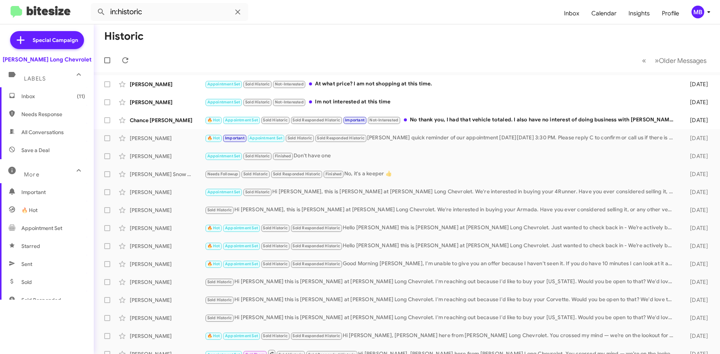
click at [33, 170] on div "More" at bounding box center [39, 172] width 67 height 14
click at [11, 166] on icon at bounding box center [12, 168] width 8 height 8
click at [20, 150] on span "Save a Deal" at bounding box center [47, 150] width 94 height 18
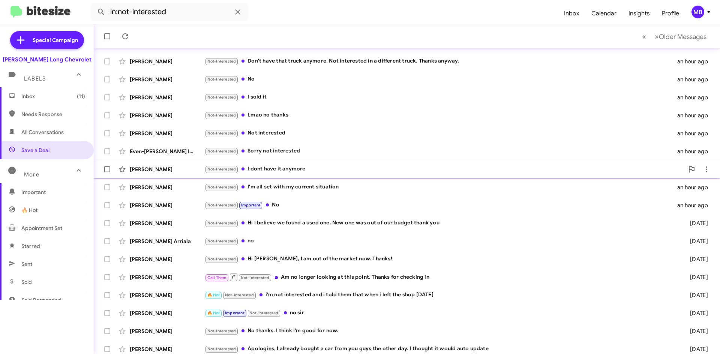
scroll to position [81, 0]
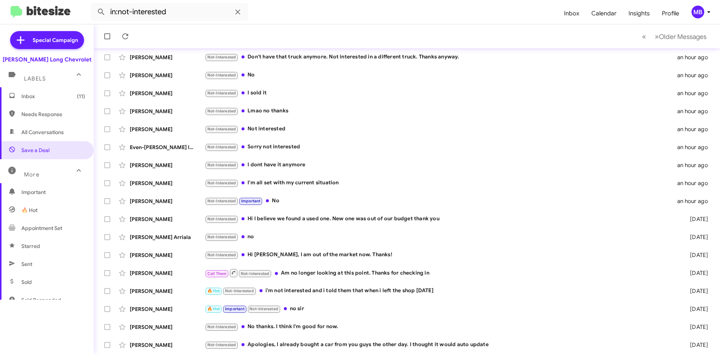
click at [67, 123] on span "Needs Response" at bounding box center [47, 114] width 94 height 18
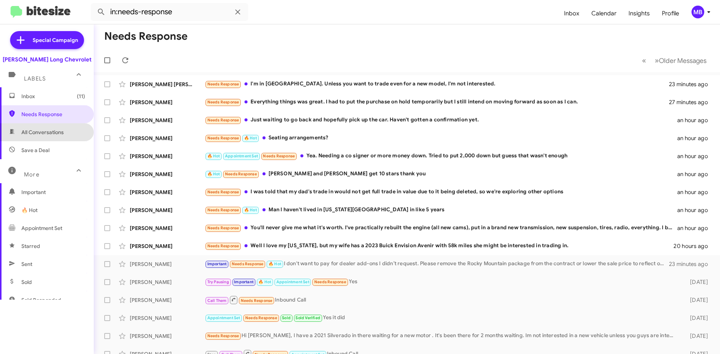
click at [59, 132] on span "All Conversations" at bounding box center [42, 133] width 42 height 8
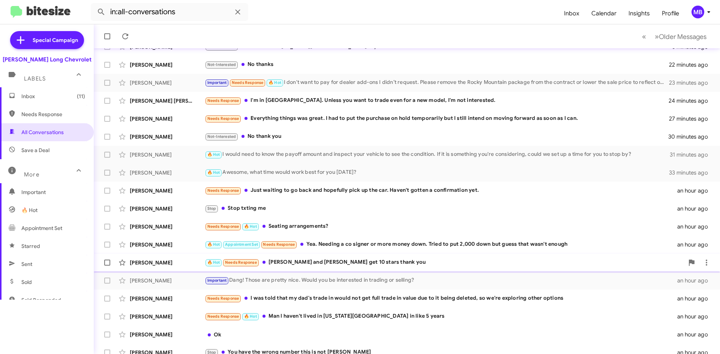
scroll to position [81, 0]
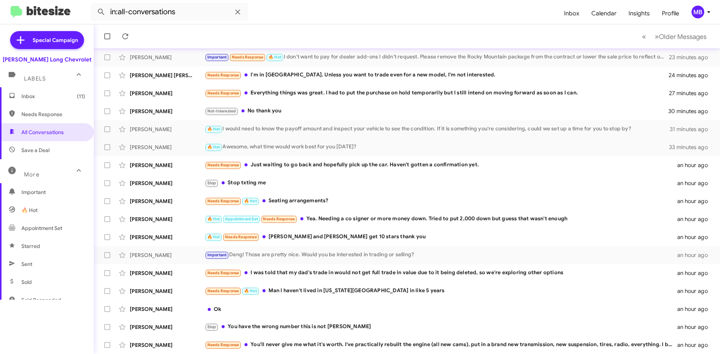
drag, startPoint x: 34, startPoint y: 116, endPoint x: 36, endPoint y: 110, distance: 5.8
click at [34, 116] on span "Needs Response" at bounding box center [53, 115] width 64 height 8
type input "in:needs-response"
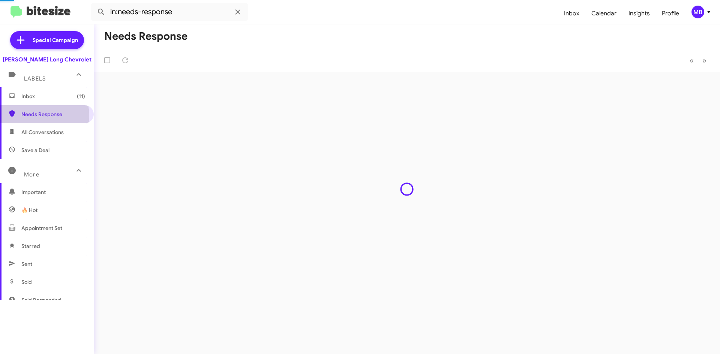
click at [41, 96] on span "Inbox (11)" at bounding box center [53, 97] width 64 height 8
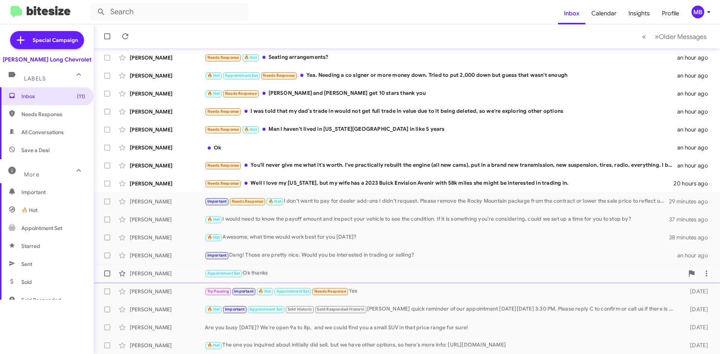
scroll to position [81, 0]
click at [50, 189] on span "Important" at bounding box center [53, 193] width 64 height 8
type input "in:important"
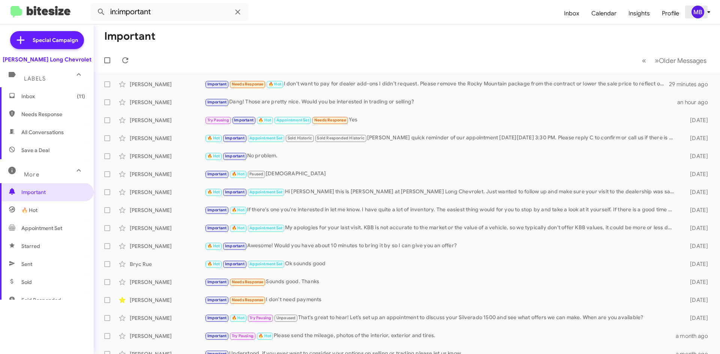
click at [711, 9] on icon at bounding box center [708, 12] width 9 height 9
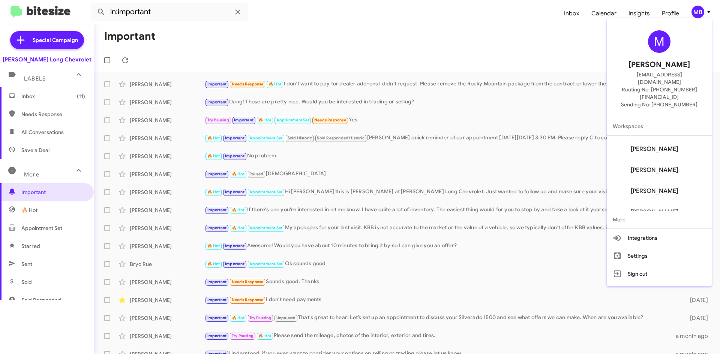
scroll to position [72, 0]
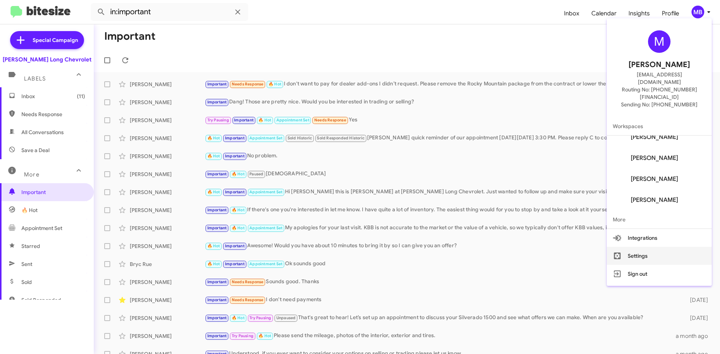
click at [671, 247] on button "Settings" at bounding box center [659, 256] width 105 height 18
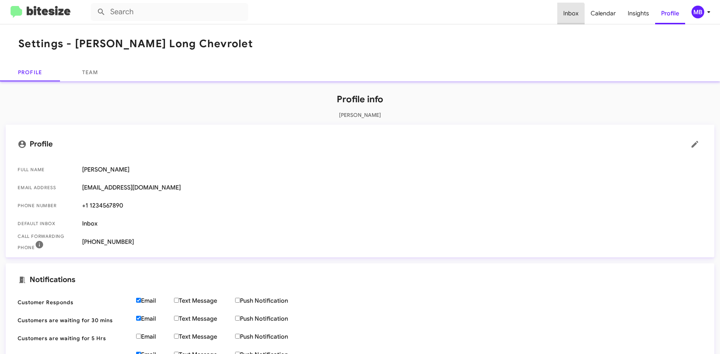
drag, startPoint x: 571, startPoint y: 15, endPoint x: 567, endPoint y: 11, distance: 5.8
click at [571, 16] on span "Inbox" at bounding box center [570, 14] width 27 height 22
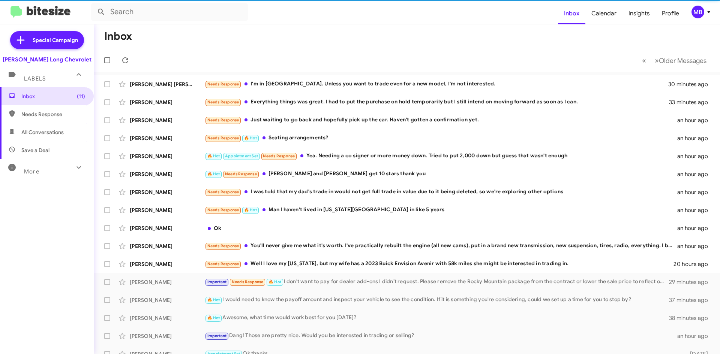
click at [45, 62] on div "[PERSON_NAME] Long Chevrolet" at bounding box center [47, 60] width 89 height 8
click at [55, 59] on div "[PERSON_NAME] Long Chevrolet" at bounding box center [47, 60] width 89 height 8
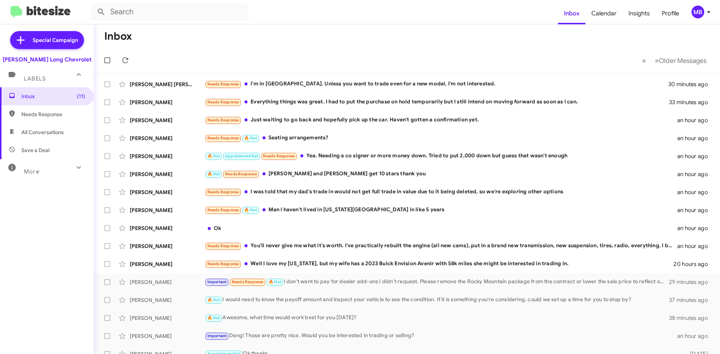
click at [32, 60] on div "[PERSON_NAME] Long Chevrolet" at bounding box center [47, 60] width 89 height 8
click at [20, 7] on img at bounding box center [41, 12] width 60 height 12
click at [67, 101] on span "Inbox (11)" at bounding box center [47, 96] width 94 height 18
click at [60, 120] on span "Needs Response" at bounding box center [47, 114] width 94 height 18
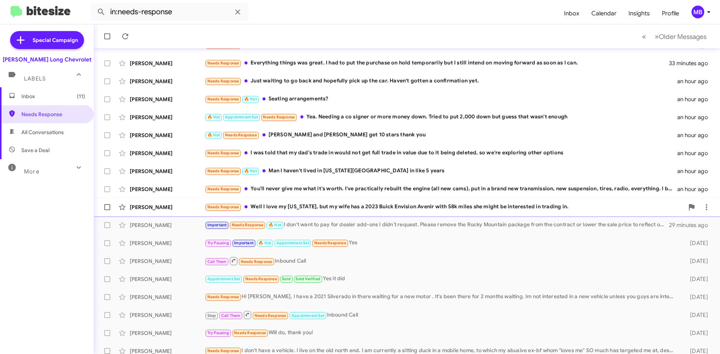
scroll to position [81, 0]
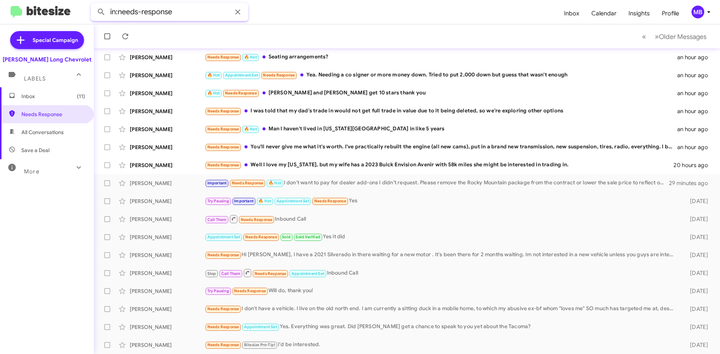
drag, startPoint x: 201, startPoint y: 14, endPoint x: 67, endPoint y: 6, distance: 133.7
click at [67, 6] on mat-toolbar "in:needs-response Inbox Calendar Insights Profile MB" at bounding box center [360, 12] width 720 height 24
type input "="
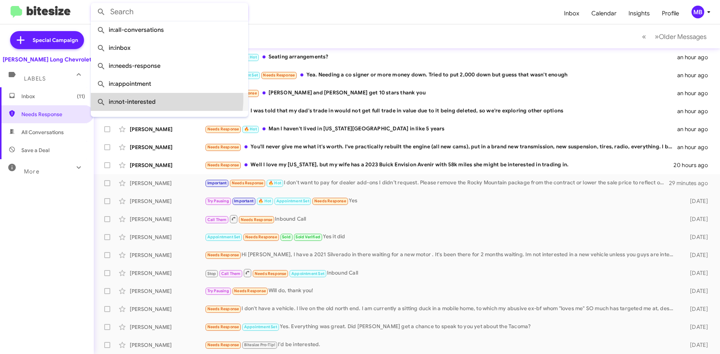
click at [144, 99] on span "in:not-interested" at bounding box center [170, 102] width 146 height 18
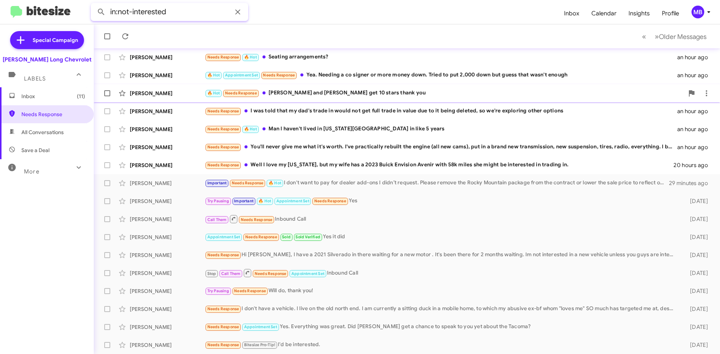
click at [94, 5] on button at bounding box center [101, 12] width 15 height 15
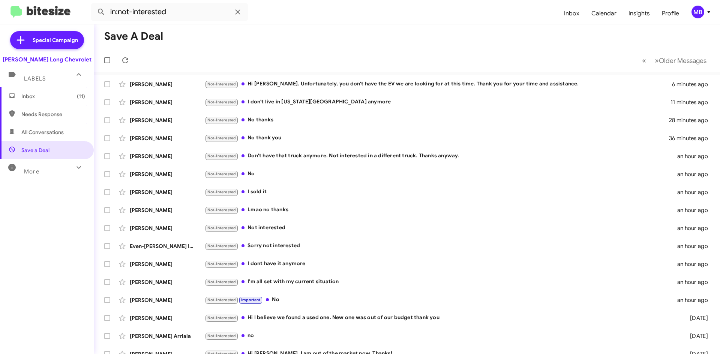
click at [73, 169] on mat-icon at bounding box center [79, 168] width 12 height 12
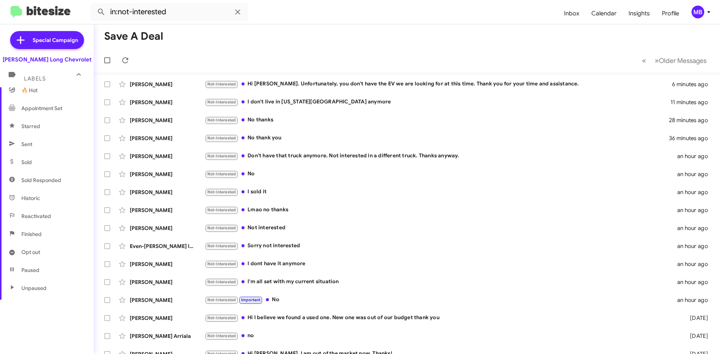
scroll to position [141, 0]
click at [217, 8] on input "in:not-interested" at bounding box center [170, 12] width 158 height 18
drag, startPoint x: 190, startPoint y: 11, endPoint x: 119, endPoint y: 11, distance: 71.6
click at [119, 11] on input "in:not-interested" at bounding box center [170, 12] width 158 height 18
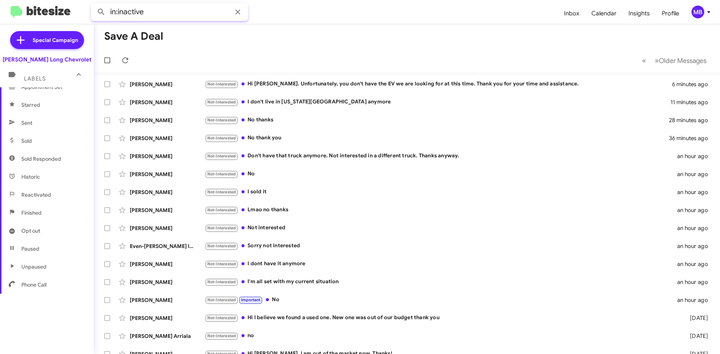
click at [94, 5] on button at bounding box center [101, 12] width 15 height 15
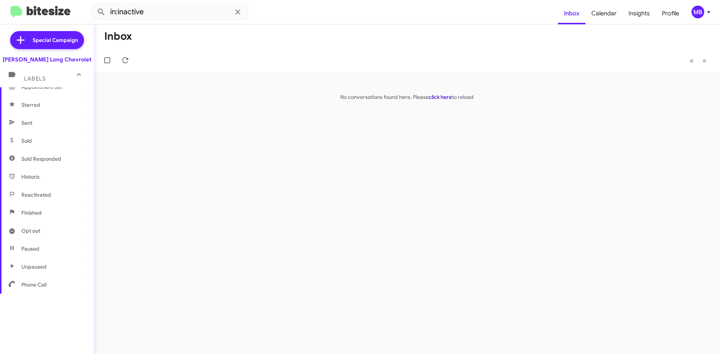
click at [441, 97] on link "click here" at bounding box center [440, 97] width 23 height 7
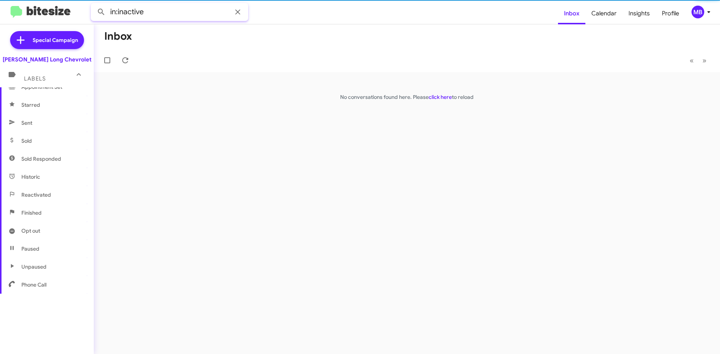
drag, startPoint x: 154, startPoint y: 15, endPoint x: 118, endPoint y: 15, distance: 35.6
click at [118, 15] on input "in:inactive" at bounding box center [170, 12] width 158 height 18
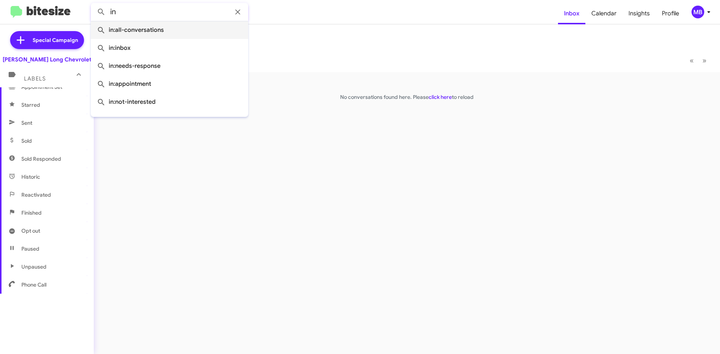
type input "i"
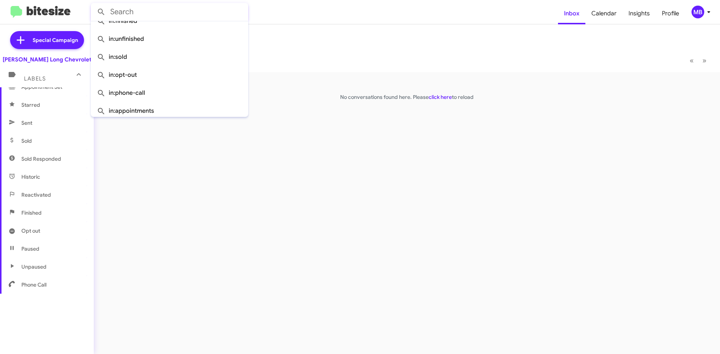
scroll to position [264, 0]
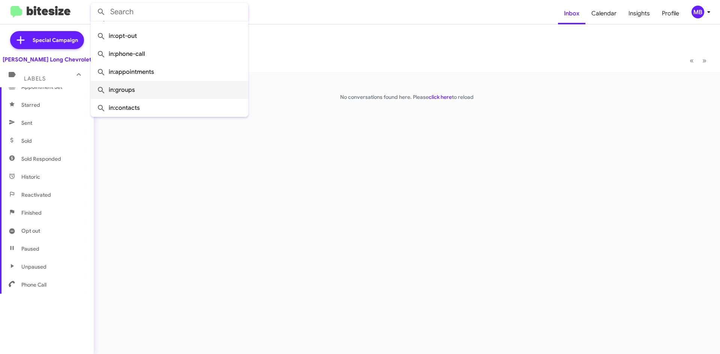
click at [179, 93] on span "in:groups" at bounding box center [170, 90] width 146 height 18
type input "in:groups"
click at [94, 5] on button at bounding box center [101, 12] width 15 height 15
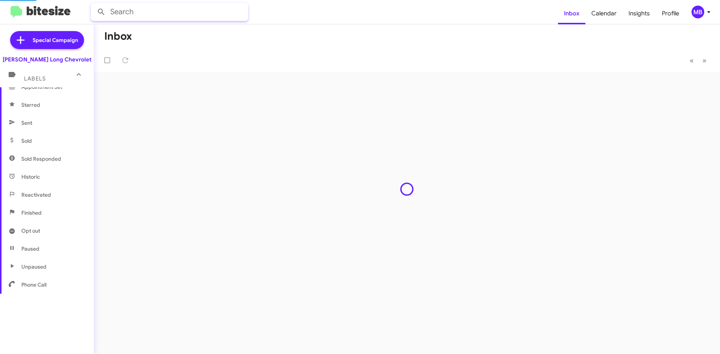
drag, startPoint x: 164, startPoint y: 11, endPoint x: 135, endPoint y: 14, distance: 28.6
click at [135, 14] on input "text" at bounding box center [170, 12] width 158 height 18
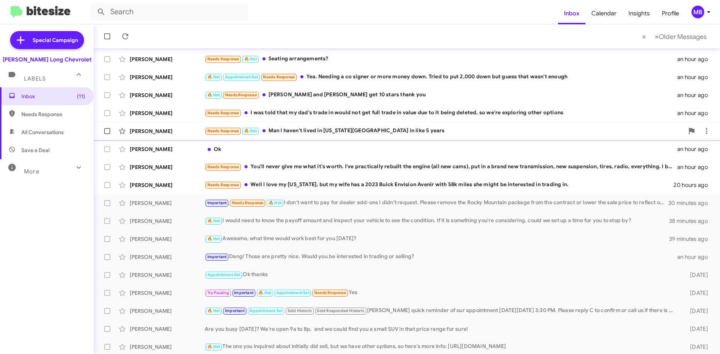
scroll to position [81, 0]
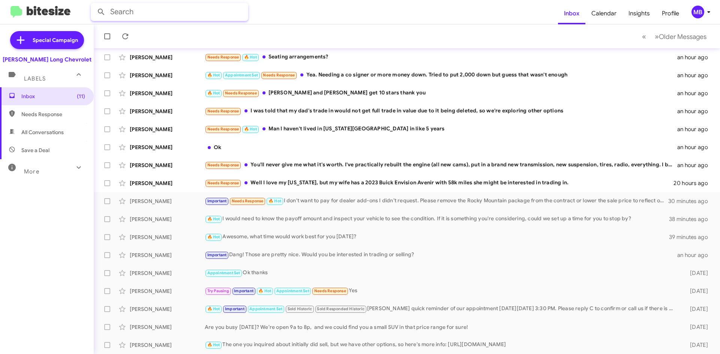
click at [167, 16] on input "text" at bounding box center [170, 12] width 158 height 18
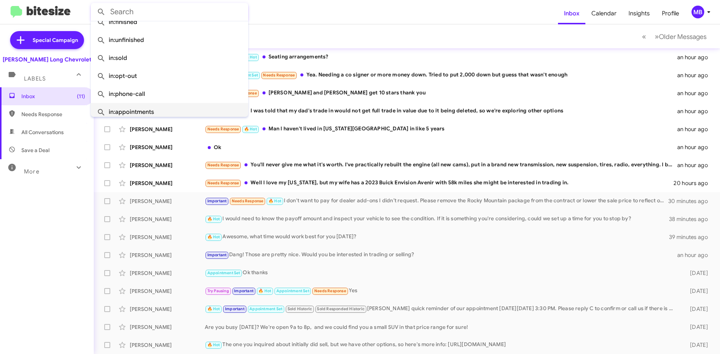
scroll to position [264, 0]
click at [153, 107] on span "in:contacts" at bounding box center [170, 108] width 146 height 18
type input "in:contacts"
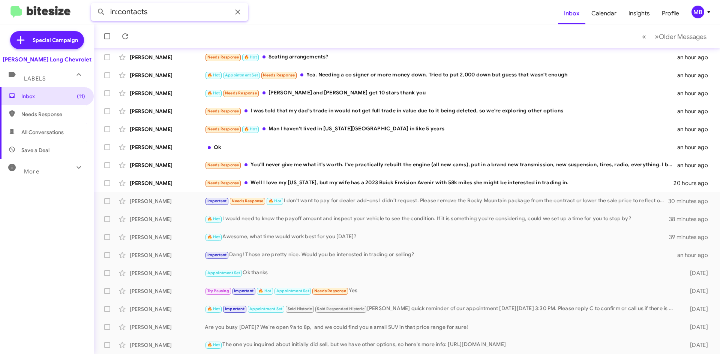
click at [163, 6] on input "in:contacts" at bounding box center [170, 12] width 158 height 18
click at [94, 5] on button at bounding box center [101, 12] width 15 height 15
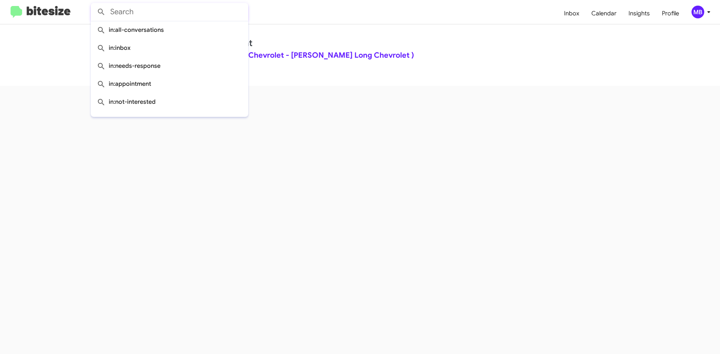
click at [384, 50] on div "Contact Management ( Daniels Long Chevrolet - Daniels Long Chevrolet )" at bounding box center [360, 48] width 398 height 21
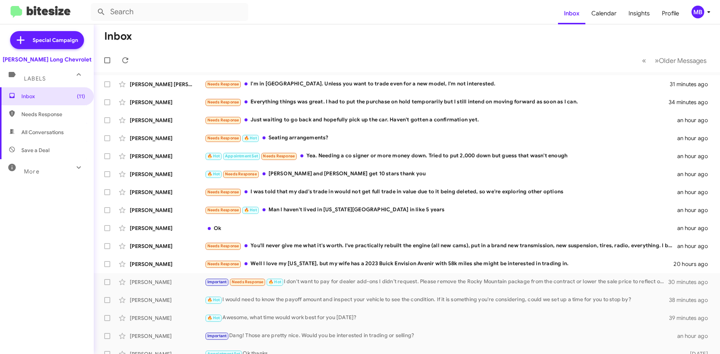
click at [45, 170] on div "More" at bounding box center [39, 169] width 67 height 14
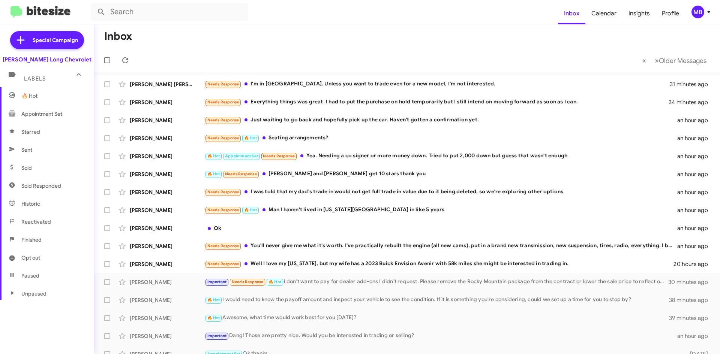
scroll to position [141, 0]
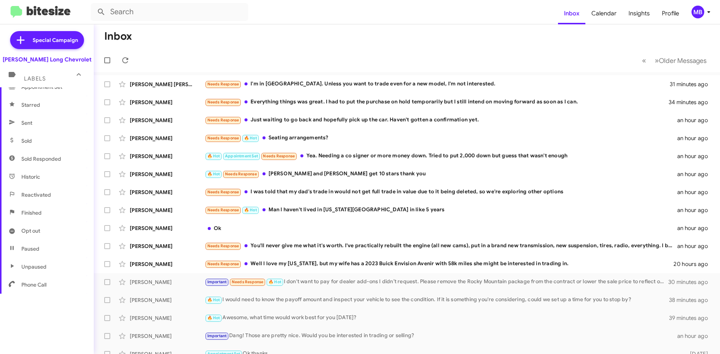
click at [44, 130] on span "Sent" at bounding box center [47, 123] width 94 height 18
type input "in:sent"
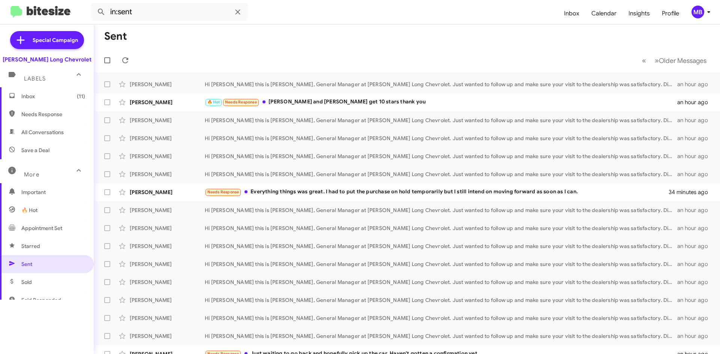
click at [44, 97] on span "Inbox (11)" at bounding box center [53, 97] width 64 height 8
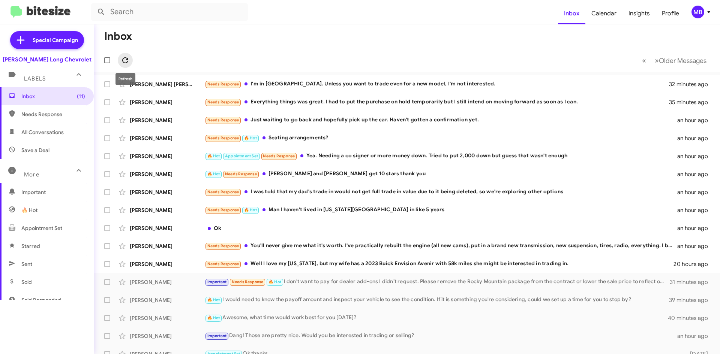
click at [125, 65] on button at bounding box center [125, 60] width 15 height 15
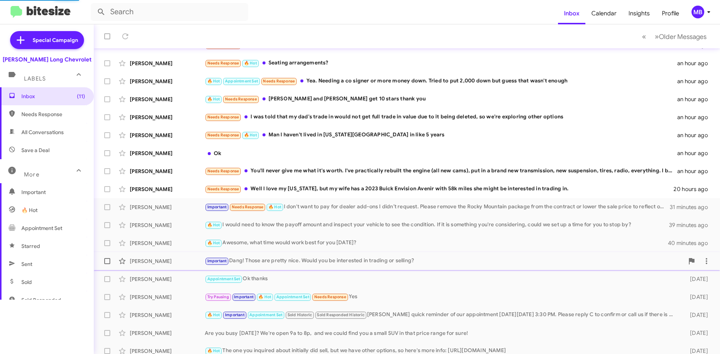
scroll to position [81, 0]
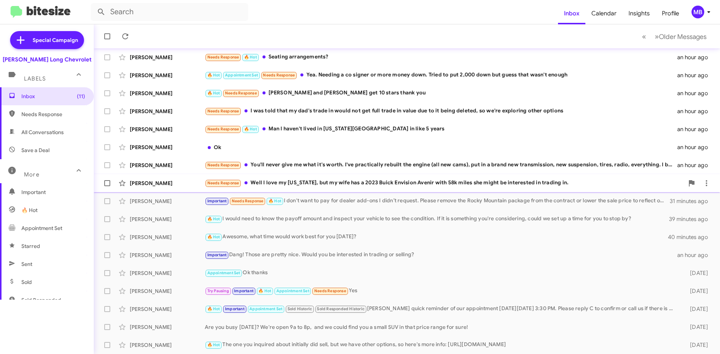
click at [366, 180] on div "Needs Response Well I love my Colorado, but my wife has a 2023 Buick Envision A…" at bounding box center [444, 183] width 479 height 9
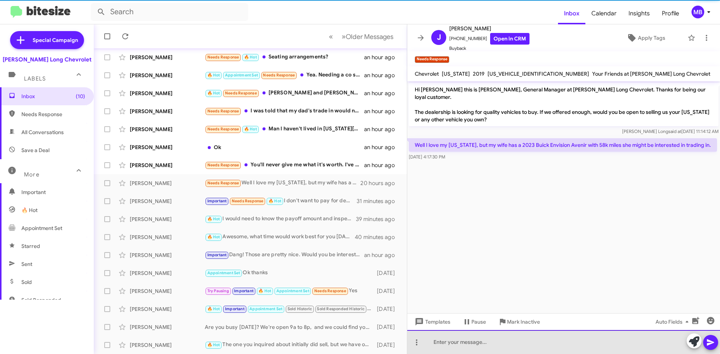
click at [531, 336] on div at bounding box center [563, 342] width 313 height 24
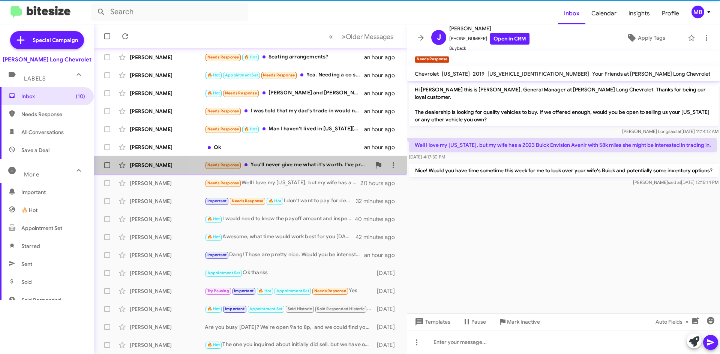
click at [313, 167] on div "Needs Response You'll never give me what it's worth. I've practically rebuilt t…" at bounding box center [288, 165] width 166 height 9
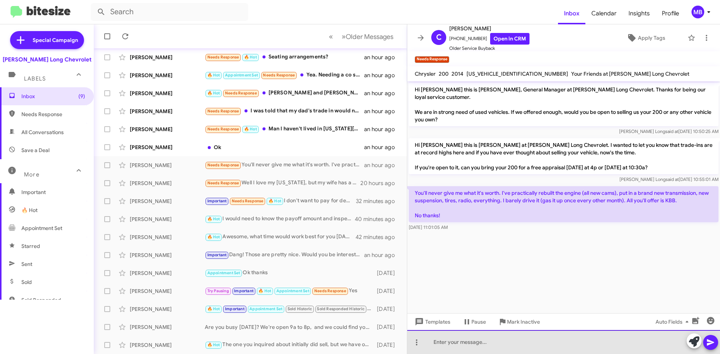
click at [479, 344] on div at bounding box center [563, 342] width 313 height 24
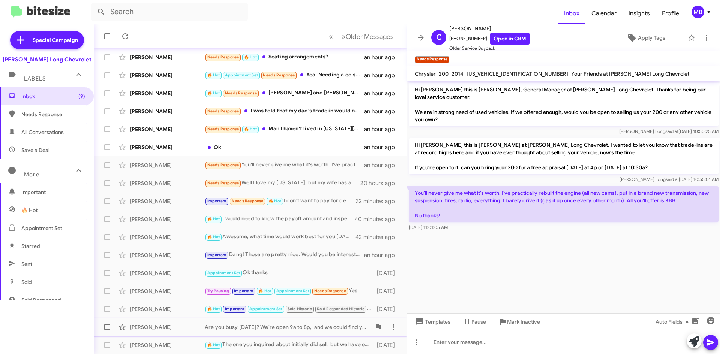
click at [507, 319] on span "Mark Inactive" at bounding box center [523, 322] width 33 height 14
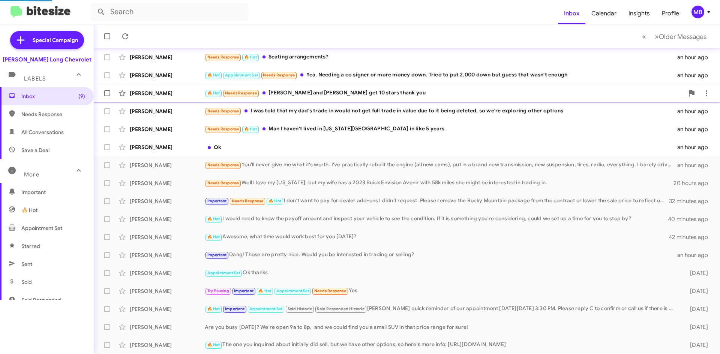
scroll to position [63, 0]
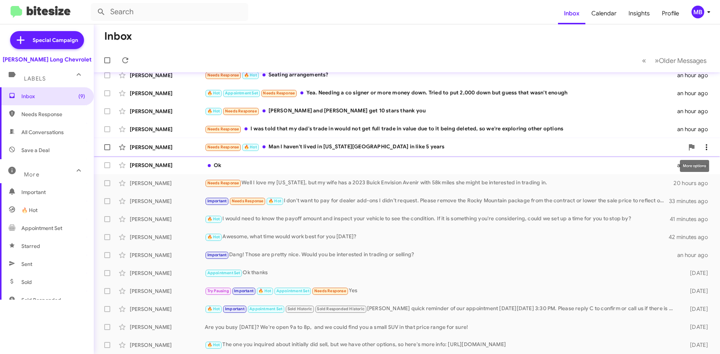
click at [700, 142] on button at bounding box center [706, 147] width 15 height 15
click at [648, 138] on div at bounding box center [360, 177] width 720 height 354
click at [649, 141] on div "Benton Beltramo Needs Response 🔥 Hot Man I haven't lived in Colorado springs in…" at bounding box center [407, 147] width 614 height 15
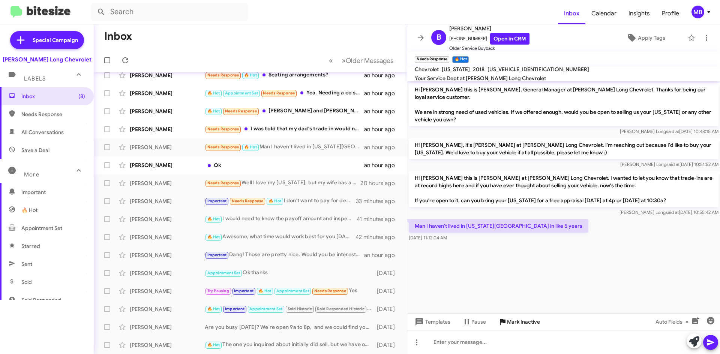
click at [510, 320] on span "Mark Inactive" at bounding box center [523, 322] width 33 height 14
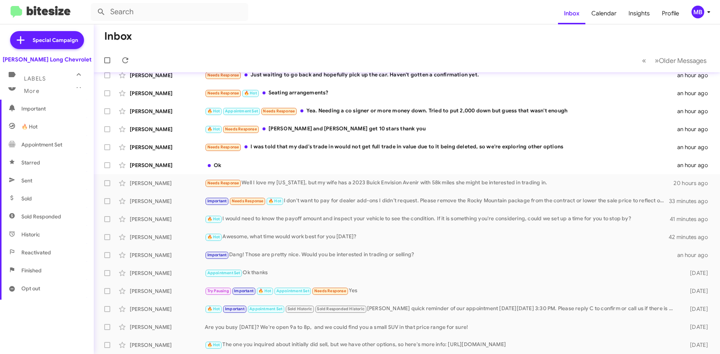
scroll to position [141, 0]
click at [32, 213] on span "Finished" at bounding box center [31, 213] width 20 height 8
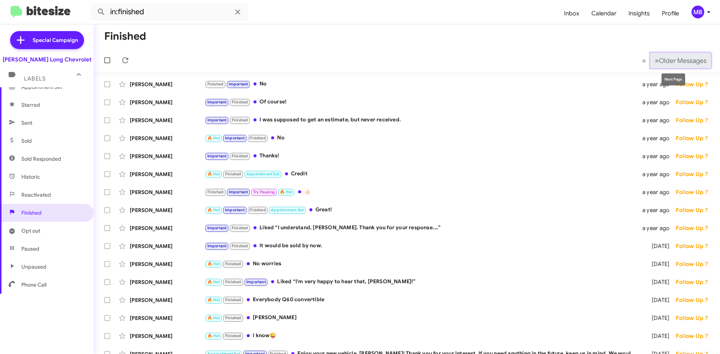
click at [650, 61] on button "» Next Older Messages" at bounding box center [680, 60] width 61 height 15
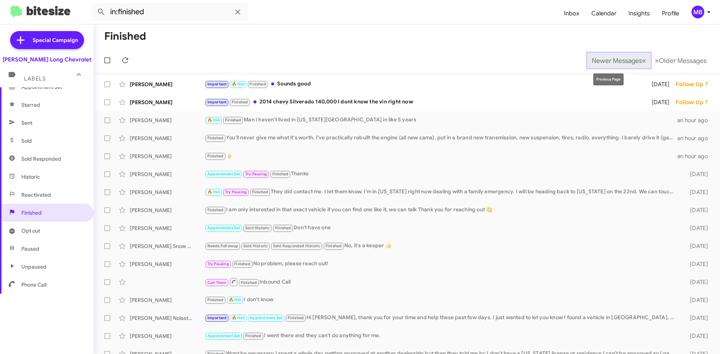
click at [642, 62] on span "«" at bounding box center [644, 60] width 4 height 9
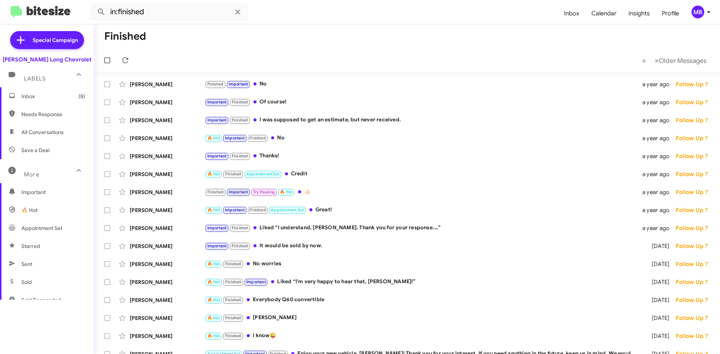
click at [59, 132] on span "All Conversations" at bounding box center [42, 133] width 42 height 8
type input "in:all-conversations"
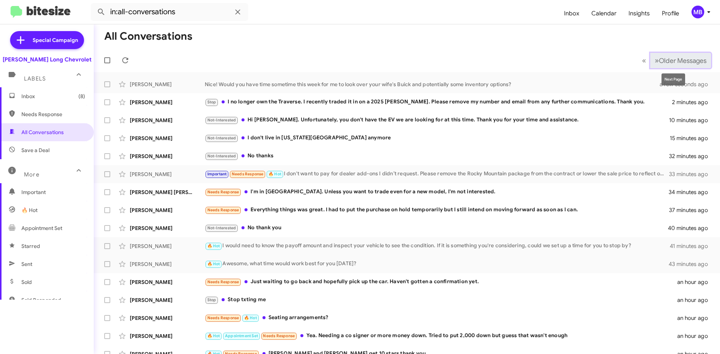
click at [690, 62] on span "Older Messages" at bounding box center [683, 61] width 48 height 8
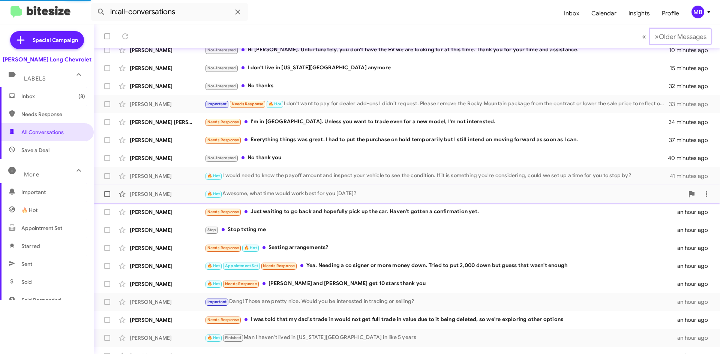
scroll to position [81, 0]
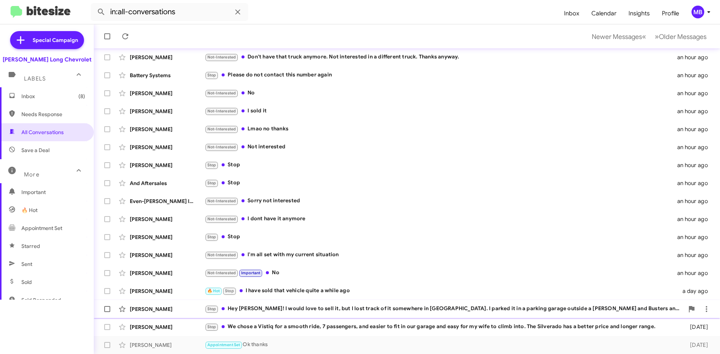
click at [386, 308] on div "Stop Hey Mike! I would love to sell it, but I lost track of it somewhere in Orl…" at bounding box center [444, 309] width 479 height 9
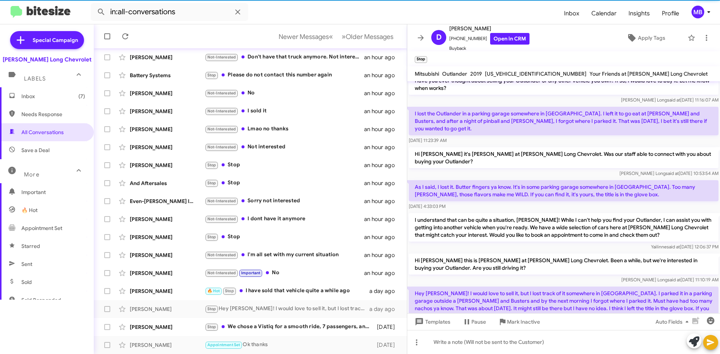
scroll to position [135, 0]
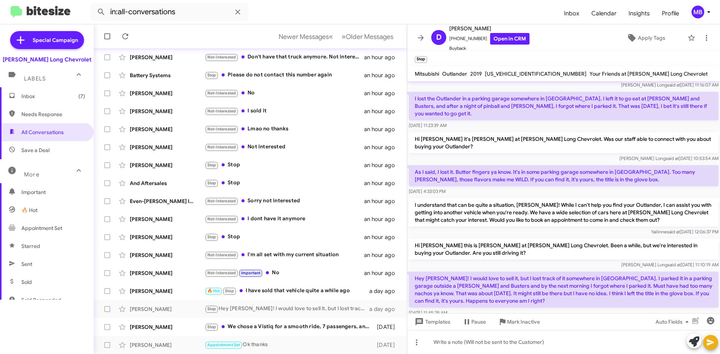
click at [68, 94] on span "Inbox (7)" at bounding box center [53, 97] width 64 height 8
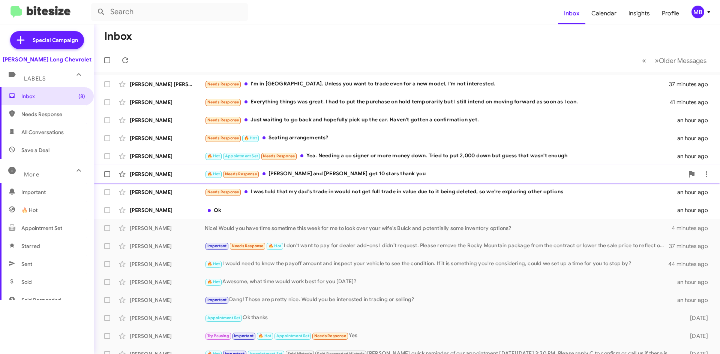
click at [420, 176] on div "🔥 Hot Needs Response Jason and Derek get 10 stars thank you" at bounding box center [444, 174] width 479 height 9
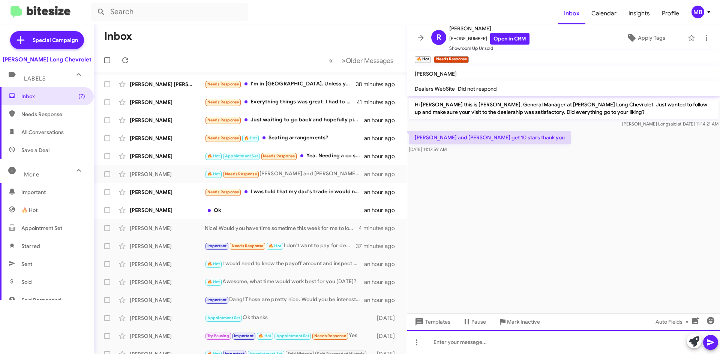
click at [467, 337] on div at bounding box center [563, 342] width 313 height 24
click at [558, 349] on div "I'm glad to hear that!" at bounding box center [563, 342] width 313 height 24
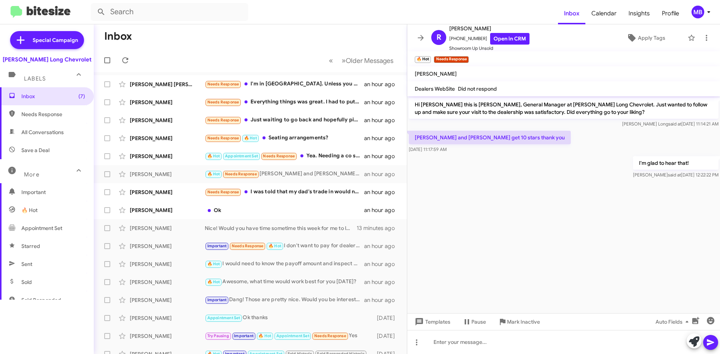
click at [65, 117] on span "Needs Response" at bounding box center [53, 115] width 64 height 8
type input "in:needs-response"
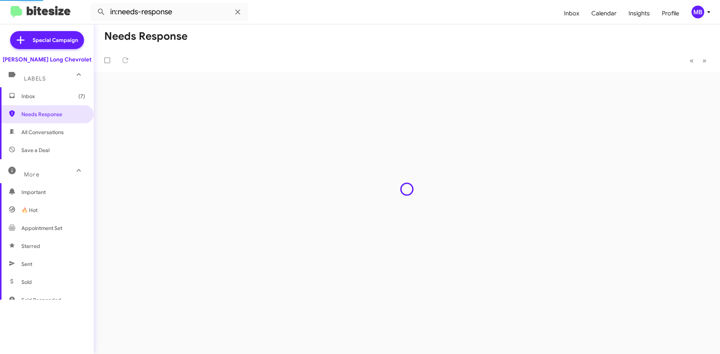
click at [29, 104] on span "Inbox (7)" at bounding box center [47, 96] width 94 height 18
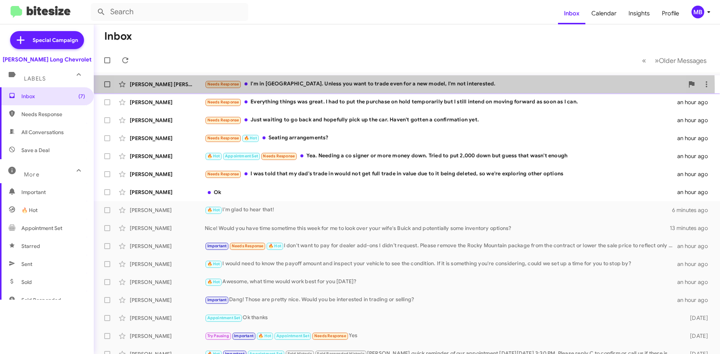
click at [367, 88] on div "Needs Response I'm in Albuquerque. Unless you want to trade even for a new mode…" at bounding box center [444, 84] width 479 height 9
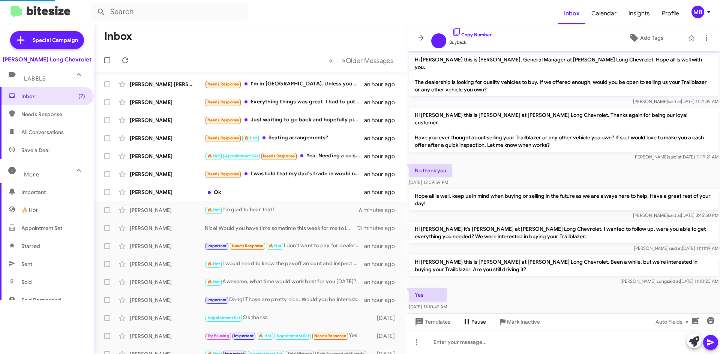
scroll to position [52, 0]
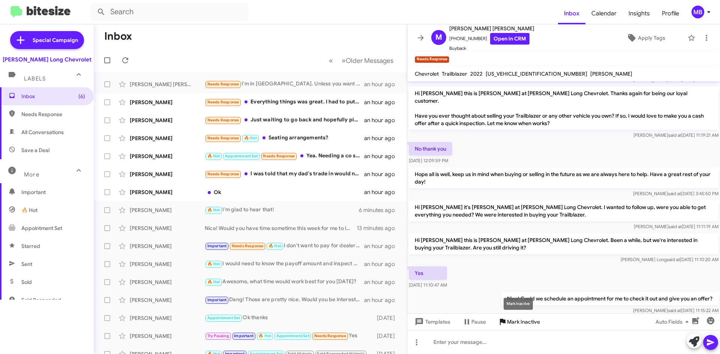
click at [519, 323] on span "Mark Inactive" at bounding box center [523, 322] width 33 height 14
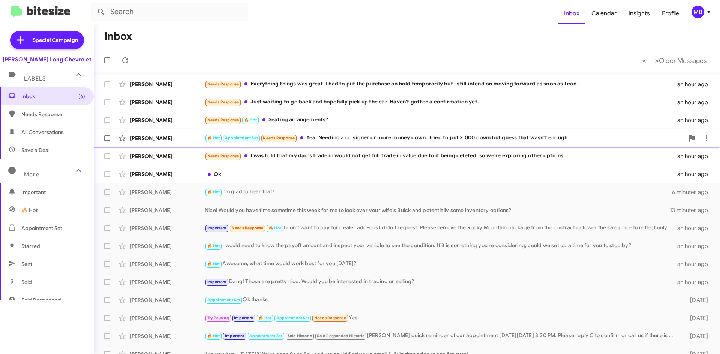
click at [414, 140] on div "🔥 Hot Appointment Set Needs Response Yea. Needing a co signer or more money dow…" at bounding box center [444, 138] width 479 height 9
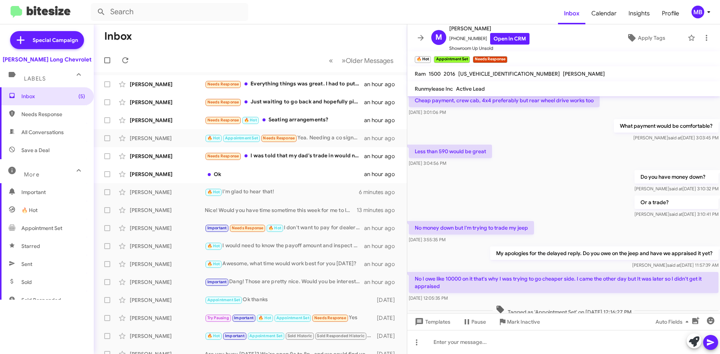
scroll to position [177, 0]
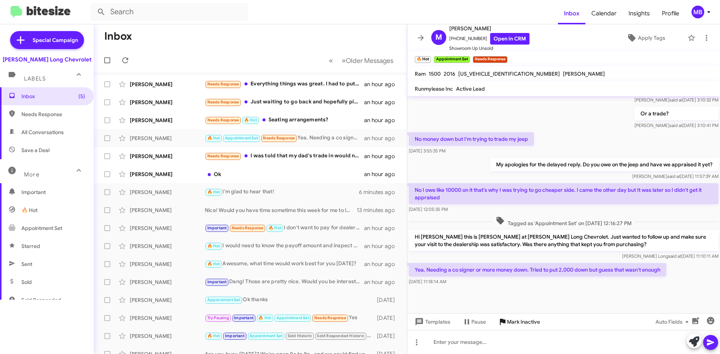
drag, startPoint x: 519, startPoint y: 323, endPoint x: 501, endPoint y: 282, distance: 45.2
click at [519, 323] on span "Mark Inactive" at bounding box center [523, 322] width 33 height 14
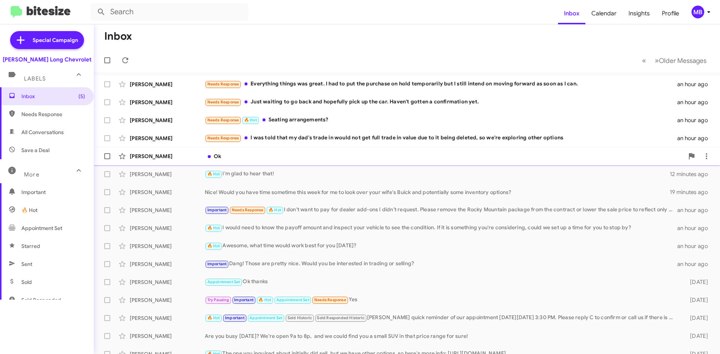
click at [375, 164] on span "Verduzco Ok an hour ago" at bounding box center [407, 156] width 626 height 18
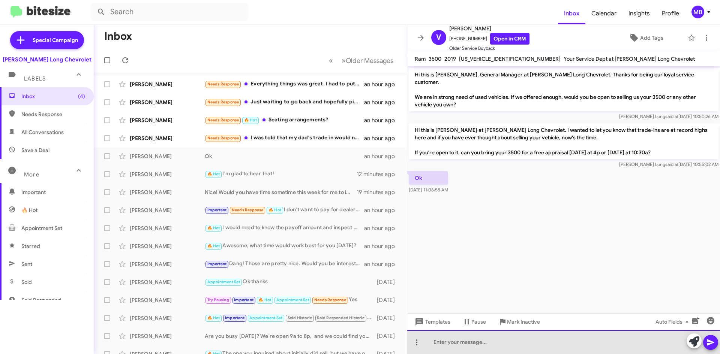
click at [545, 351] on div at bounding box center [563, 342] width 313 height 24
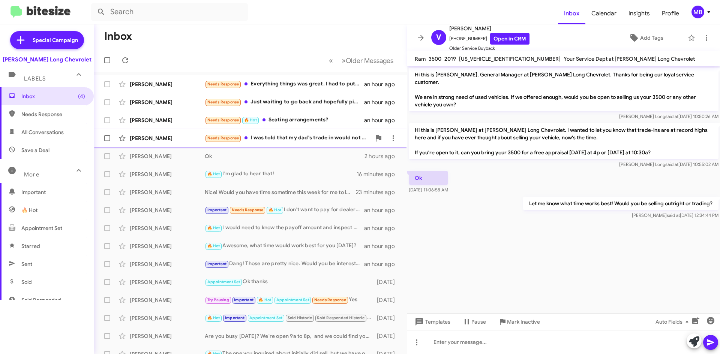
click at [336, 142] on div "Needs Response I was told that my dad's trade in would not get full trade in va…" at bounding box center [288, 138] width 166 height 9
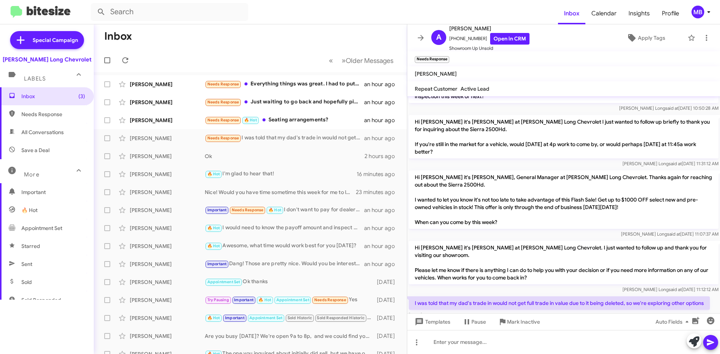
scroll to position [125, 0]
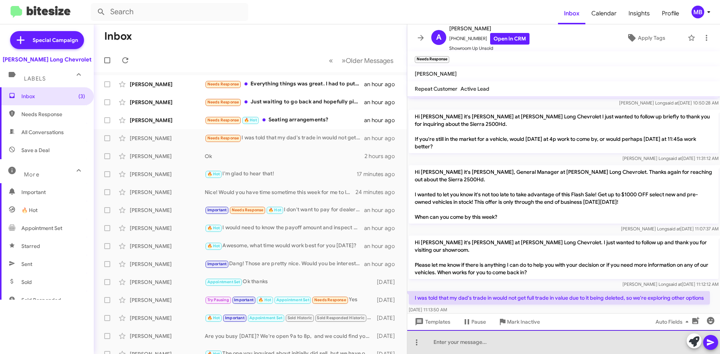
click at [476, 343] on div at bounding box center [563, 342] width 313 height 24
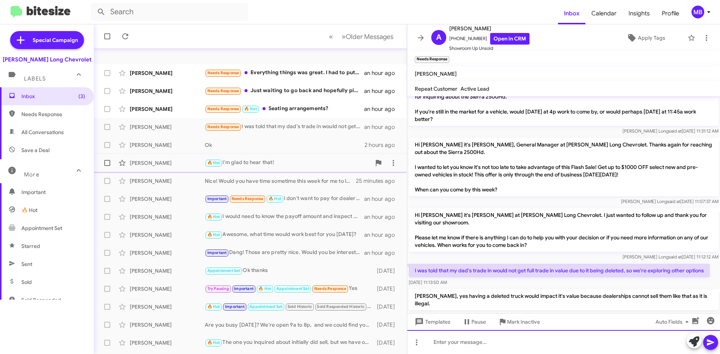
scroll to position [0, 0]
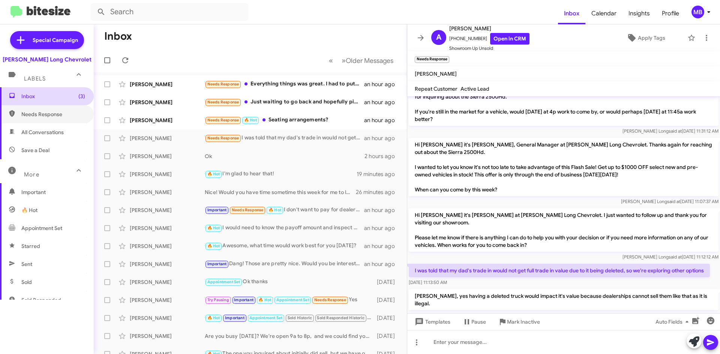
drag, startPoint x: 62, startPoint y: 109, endPoint x: 66, endPoint y: 101, distance: 9.7
click at [62, 109] on span "Needs Response" at bounding box center [47, 114] width 94 height 18
type input "in:needs-response"
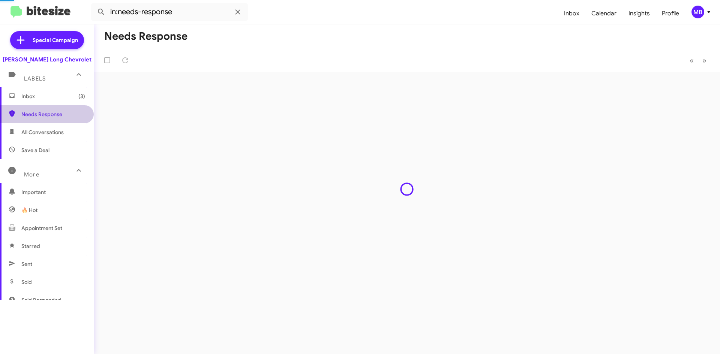
click at [66, 99] on span "Inbox (3)" at bounding box center [53, 97] width 64 height 8
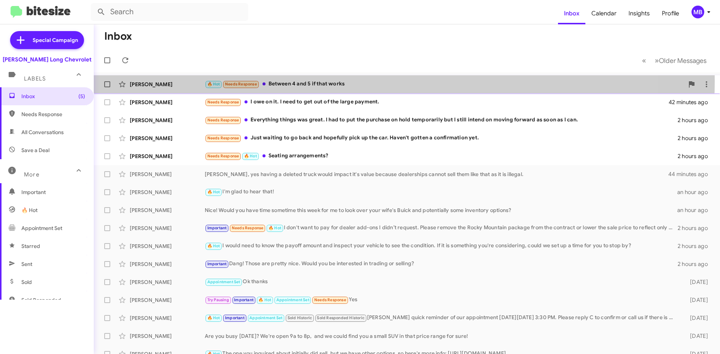
click at [352, 82] on div "🔥 Hot Needs Response Between 4 and 5 if that works" at bounding box center [444, 84] width 479 height 9
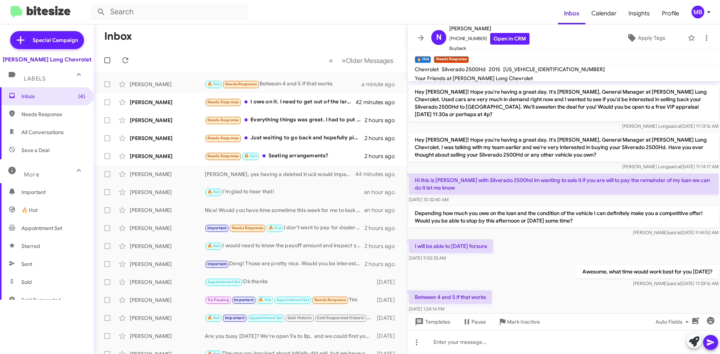
scroll to position [236, 0]
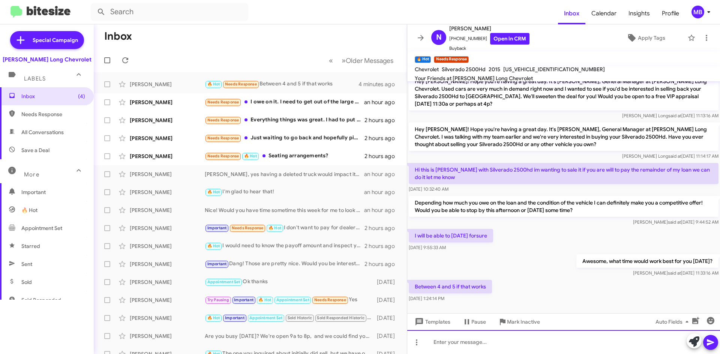
click at [445, 338] on div at bounding box center [563, 342] width 313 height 24
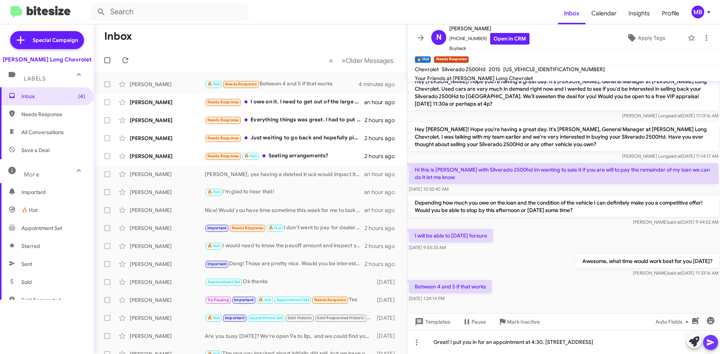
click at [714, 343] on icon at bounding box center [710, 343] width 7 height 6
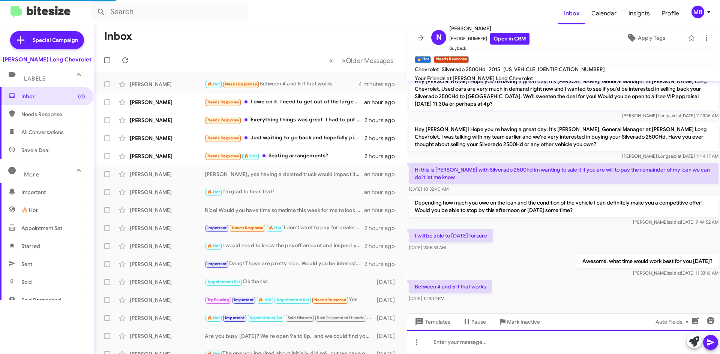
scroll to position [0, 0]
